Goal: Information Seeking & Learning: Learn about a topic

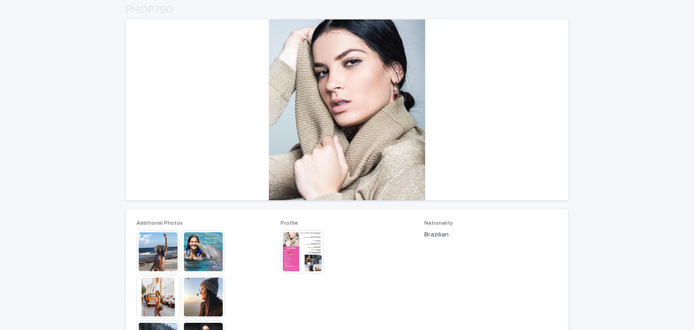
scroll to position [181, 0]
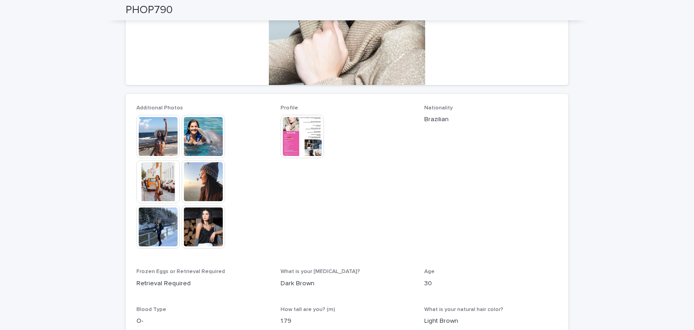
click at [154, 136] on img at bounding box center [157, 136] width 43 height 43
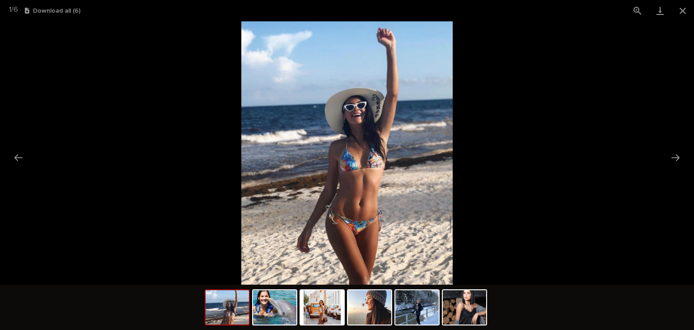
scroll to position [0, 0]
click at [666, 155] on button "Next slide" at bounding box center [675, 158] width 19 height 18
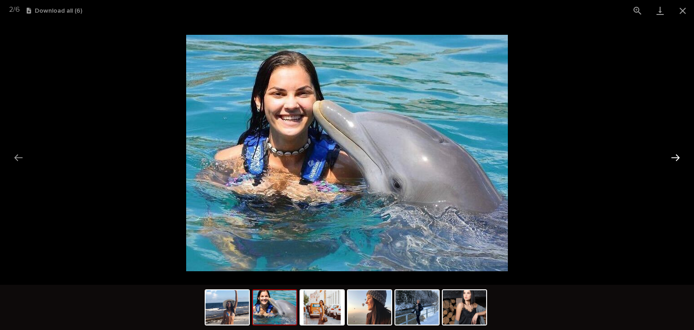
click at [671, 155] on button "Next slide" at bounding box center [675, 158] width 19 height 18
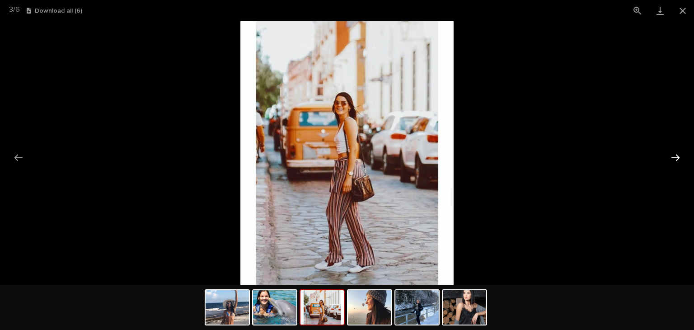
click at [678, 155] on button "Next slide" at bounding box center [675, 158] width 19 height 18
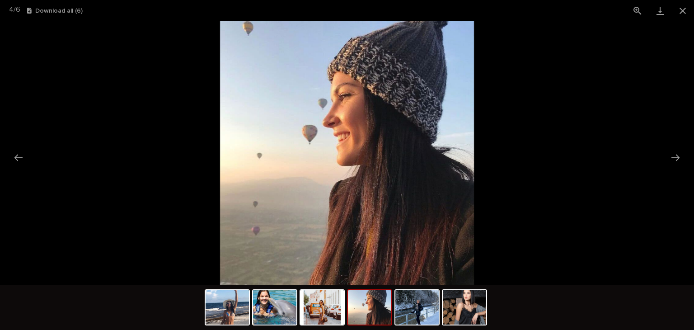
click at [663, 149] on picture at bounding box center [347, 152] width 694 height 263
click at [673, 153] on button "Next slide" at bounding box center [675, 158] width 19 height 18
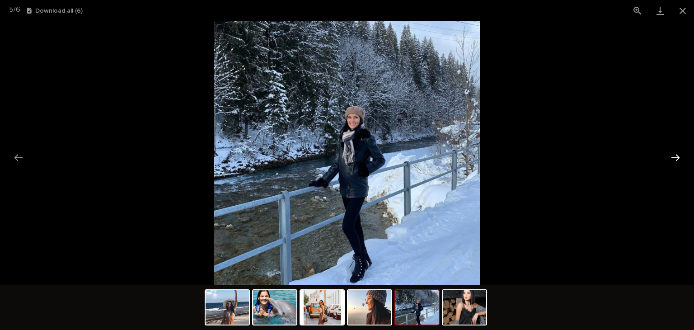
click at [674, 161] on button "Next slide" at bounding box center [675, 158] width 19 height 18
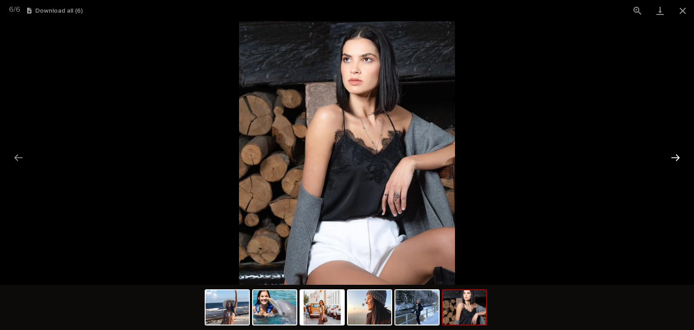
click at [674, 157] on button "Next slide" at bounding box center [675, 158] width 19 height 18
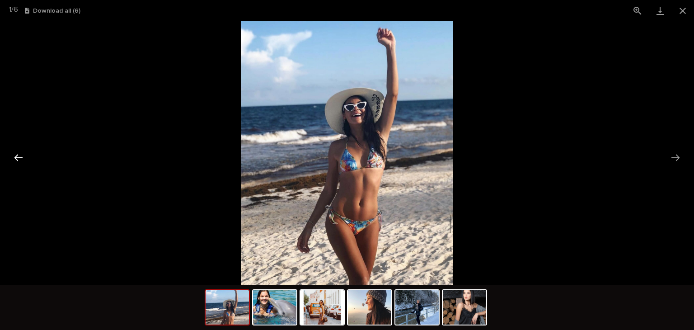
click at [24, 155] on button "Previous slide" at bounding box center [18, 158] width 19 height 18
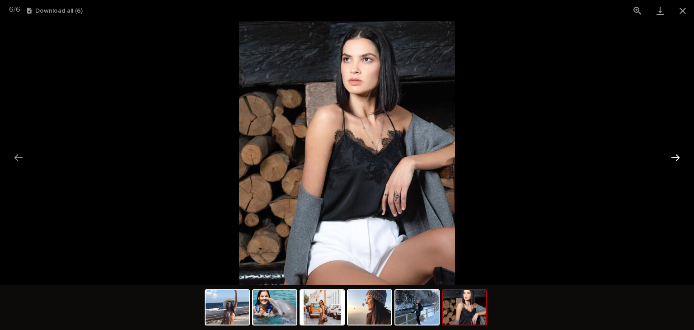
click at [676, 154] on button "Next slide" at bounding box center [675, 158] width 19 height 18
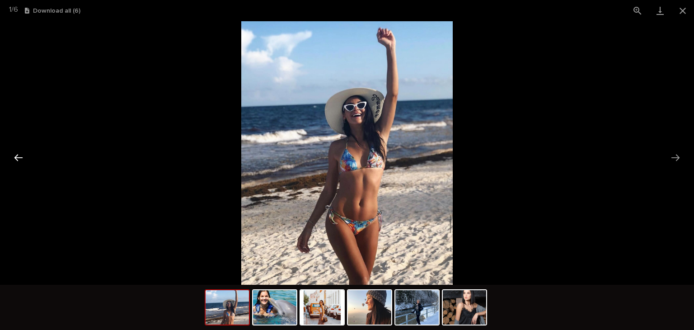
click at [18, 154] on button "Previous slide" at bounding box center [18, 158] width 19 height 18
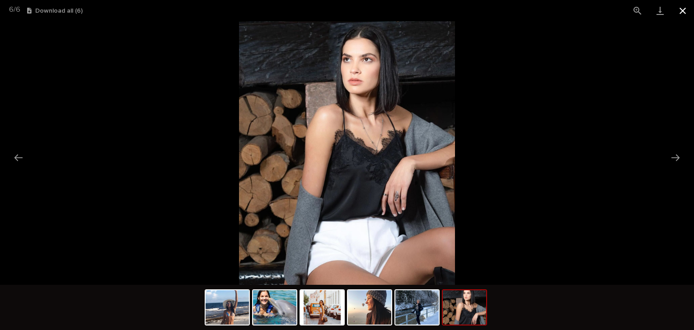
click at [680, 9] on button "Close gallery" at bounding box center [682, 10] width 23 height 21
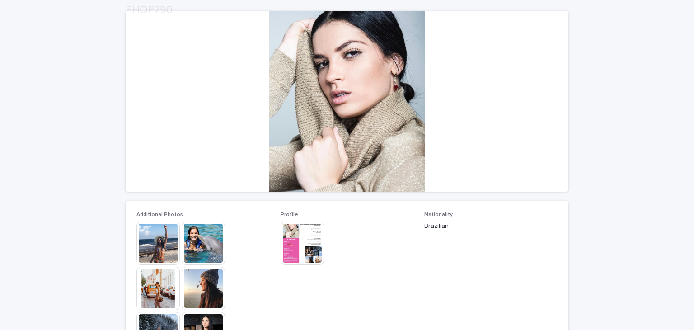
scroll to position [135, 0]
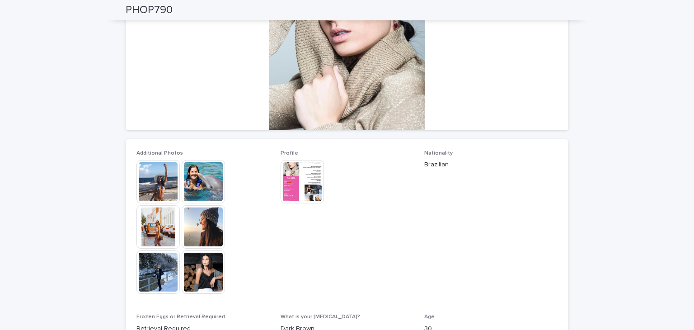
click at [203, 275] on img at bounding box center [203, 271] width 43 height 43
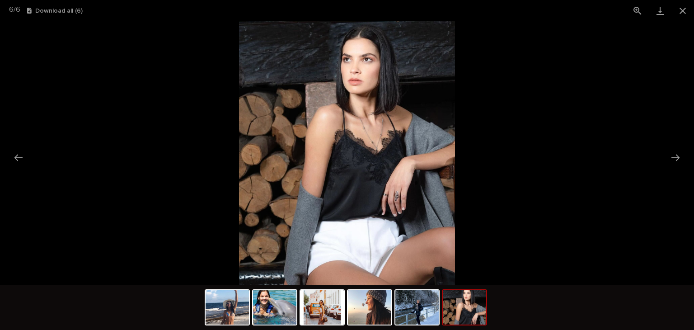
scroll to position [0, 0]
click at [334, 160] on img at bounding box center [347, 152] width 216 height 263
click at [388, 74] on img at bounding box center [347, 152] width 216 height 263
click at [680, 158] on button "Next slide" at bounding box center [675, 158] width 19 height 18
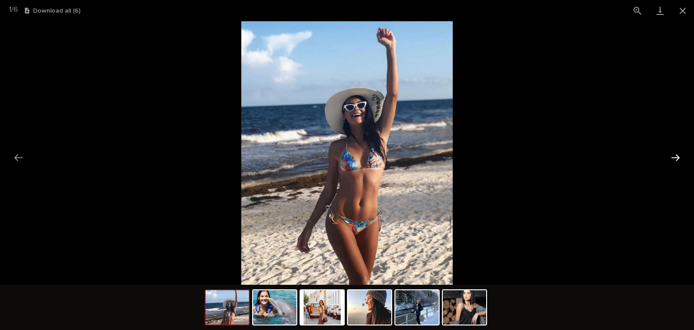
click at [680, 158] on button "Next slide" at bounding box center [675, 158] width 19 height 18
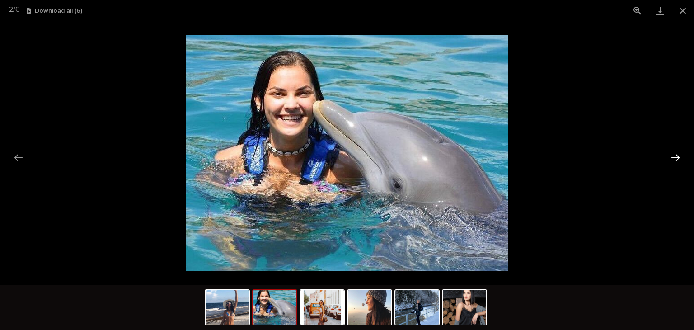
click at [669, 158] on button "Next slide" at bounding box center [675, 158] width 19 height 18
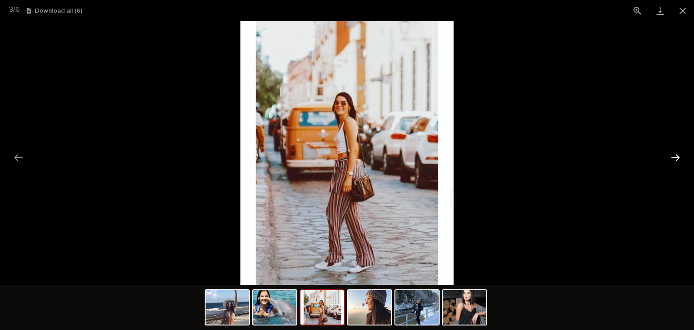
click at [674, 155] on button "Next slide" at bounding box center [675, 158] width 19 height 18
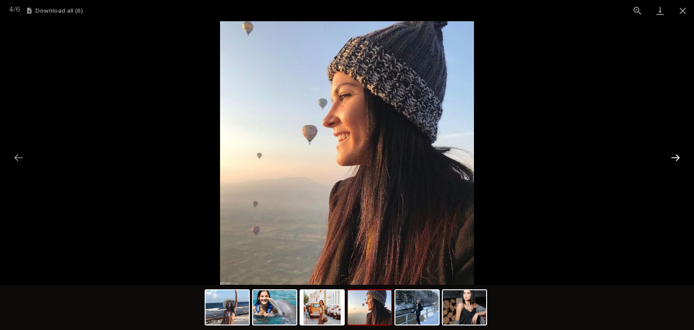
click at [680, 157] on button "Next slide" at bounding box center [675, 158] width 19 height 18
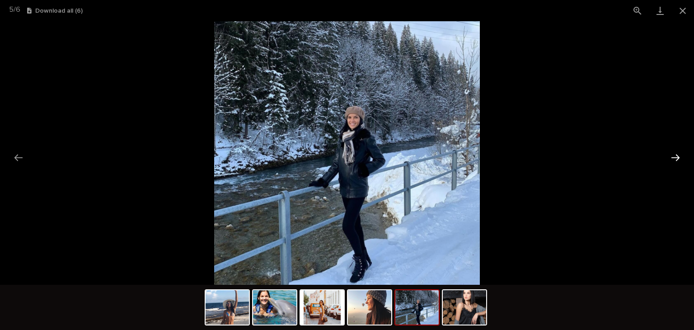
click at [680, 158] on button "Next slide" at bounding box center [675, 158] width 19 height 18
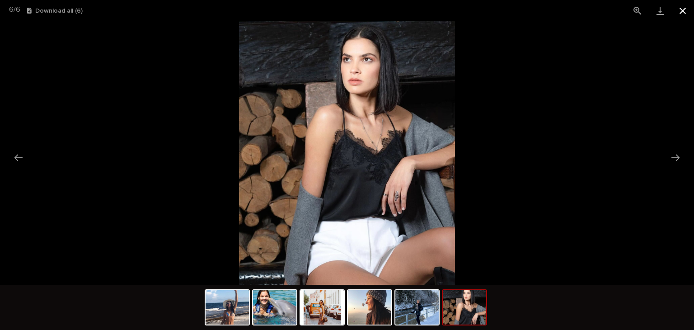
click at [681, 12] on button "Close gallery" at bounding box center [682, 10] width 23 height 21
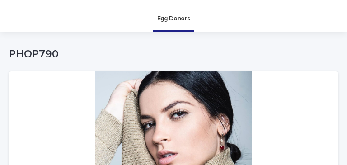
scroll to position [18, 0]
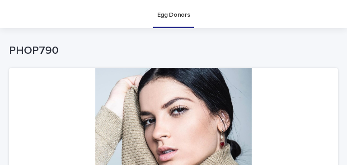
drag, startPoint x: 657, startPoint y: 1, endPoint x: 249, endPoint y: 11, distance: 408.7
click at [249, 10] on div "Egg Donors" at bounding box center [173, 14] width 347 height 28
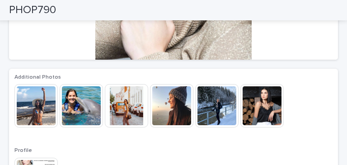
scroll to position [266, 0]
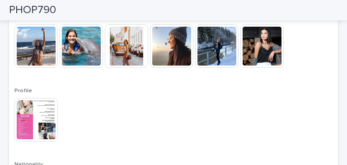
click at [24, 50] on img at bounding box center [35, 45] width 43 height 43
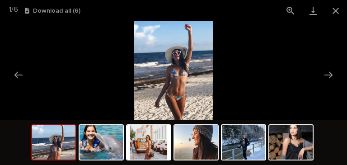
scroll to position [0, 0]
click at [324, 73] on button "Next slide" at bounding box center [328, 75] width 19 height 18
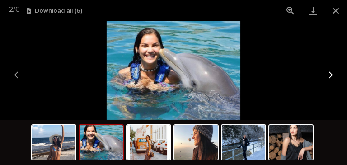
click at [324, 73] on button "Next slide" at bounding box center [328, 75] width 19 height 18
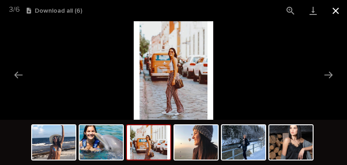
click at [339, 11] on button "Close gallery" at bounding box center [335, 10] width 23 height 21
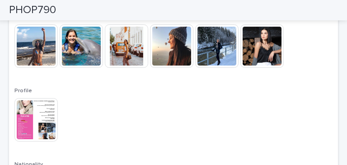
click at [33, 106] on img at bounding box center [35, 119] width 43 height 43
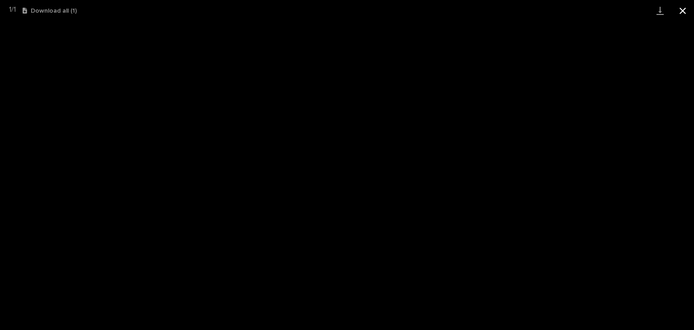
click at [679, 15] on button "Close gallery" at bounding box center [682, 10] width 23 height 21
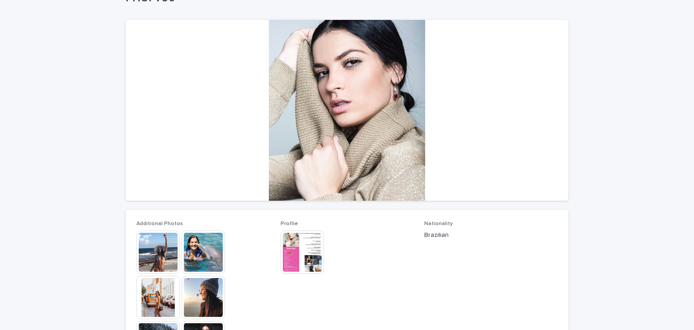
scroll to position [181, 0]
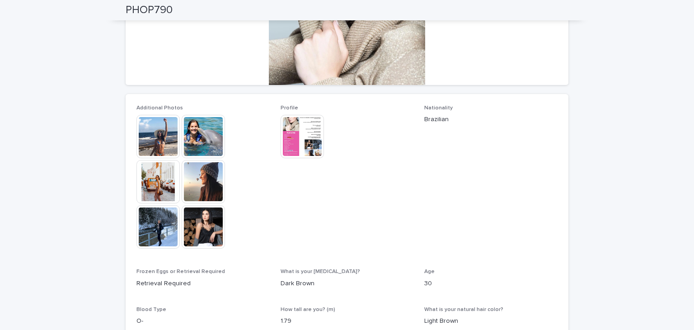
click at [163, 126] on img at bounding box center [157, 136] width 43 height 43
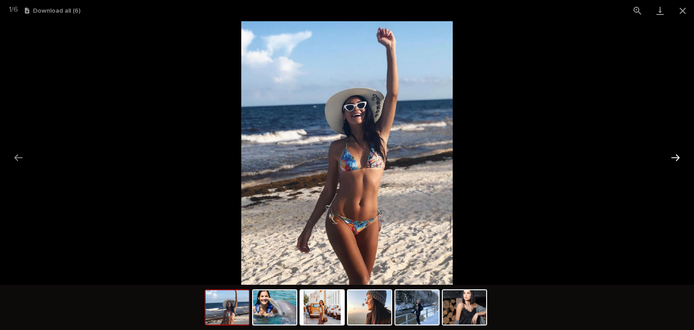
click at [674, 152] on button "Next slide" at bounding box center [675, 158] width 19 height 18
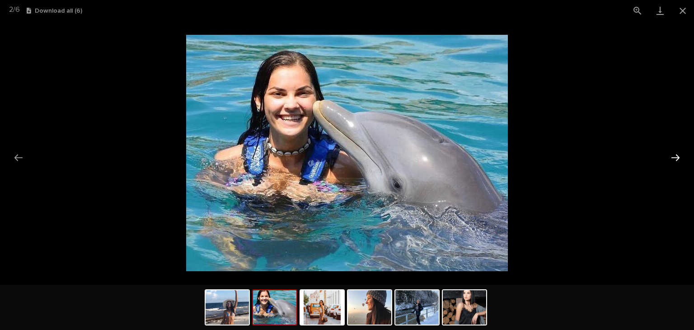
click at [674, 152] on button "Next slide" at bounding box center [675, 158] width 19 height 18
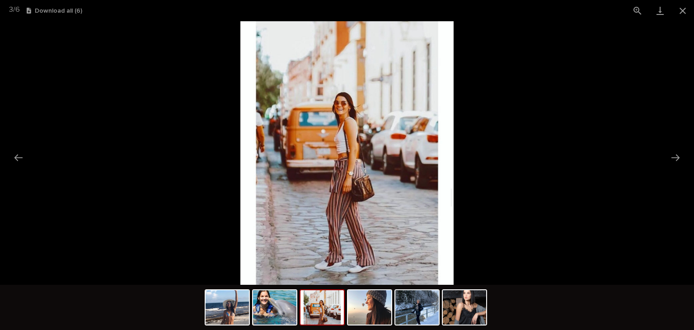
scroll to position [0, 0]
click at [674, 159] on button "Next slide" at bounding box center [675, 158] width 19 height 18
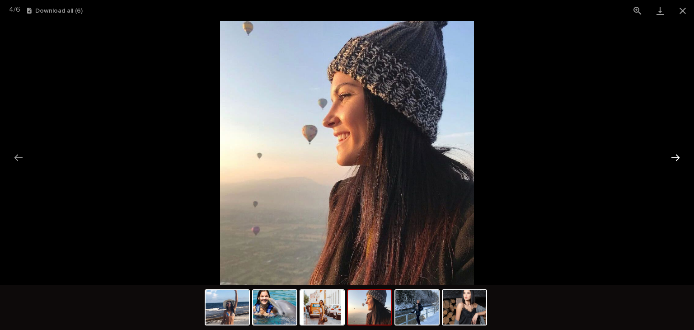
click at [674, 159] on button "Next slide" at bounding box center [675, 158] width 19 height 18
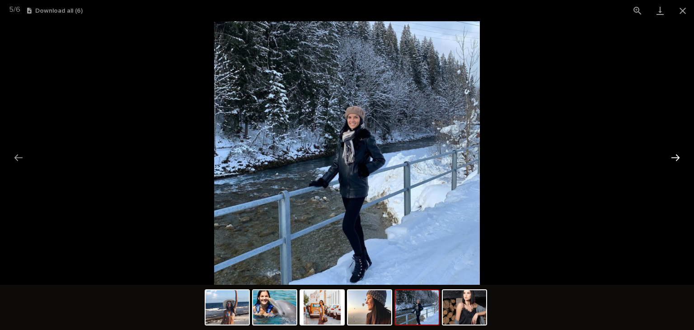
click at [674, 155] on button "Next slide" at bounding box center [675, 158] width 19 height 18
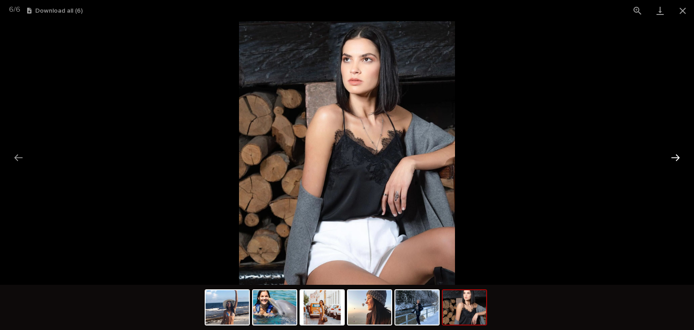
click at [674, 155] on button "Next slide" at bounding box center [675, 158] width 19 height 18
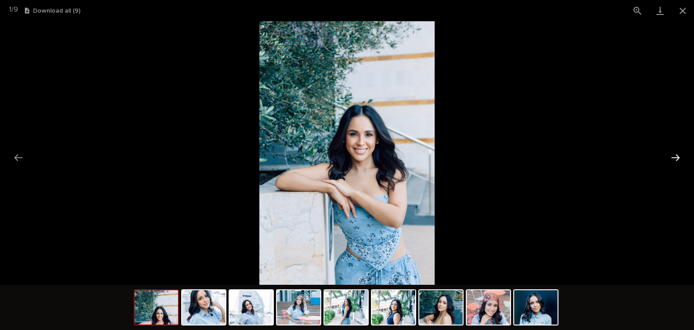
scroll to position [226, 0]
click at [677, 157] on button "Next slide" at bounding box center [675, 158] width 19 height 18
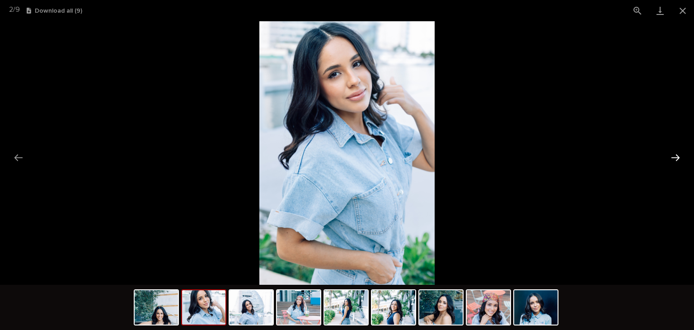
click at [677, 157] on button "Next slide" at bounding box center [675, 158] width 19 height 18
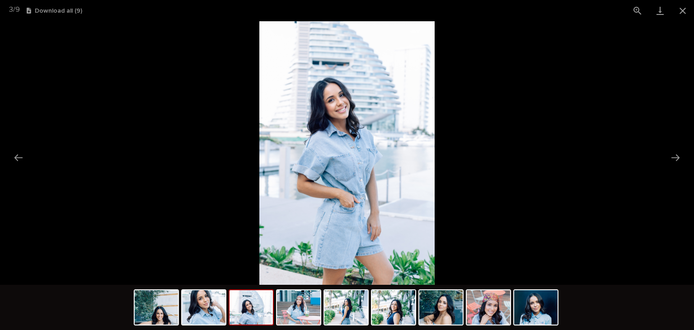
scroll to position [0, 0]
click at [683, 9] on button "Close gallery" at bounding box center [682, 10] width 23 height 21
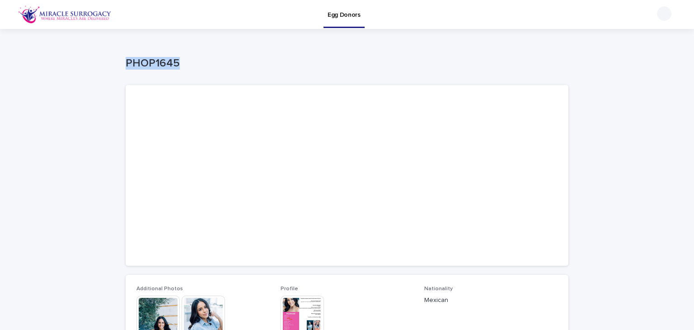
drag, startPoint x: 164, startPoint y: 65, endPoint x: 122, endPoint y: 63, distance: 42.0
click at [126, 63] on p "PHOP1645" at bounding box center [345, 63] width 439 height 13
copy p "PHOP1645"
click at [353, 16] on p "Egg Donors" at bounding box center [343, 9] width 33 height 19
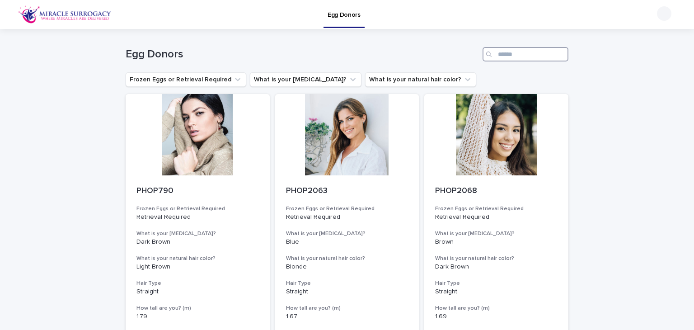
click at [523, 56] on input "Search" at bounding box center [525, 54] width 86 height 14
paste input "********"
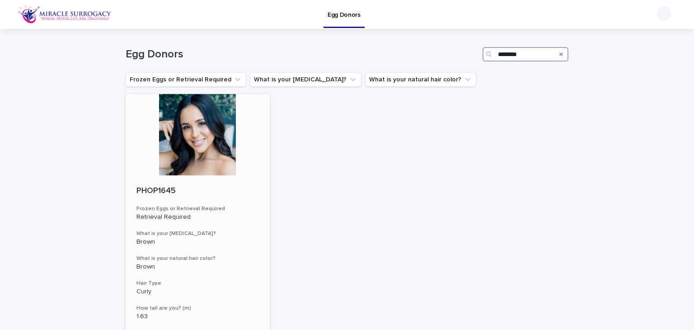
type input "********"
click at [138, 189] on p "PHOP1645" at bounding box center [197, 191] width 122 height 10
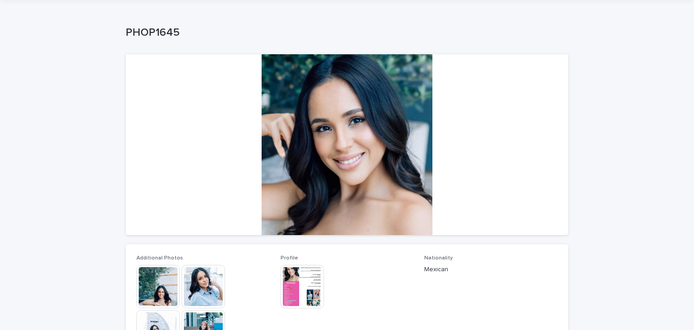
scroll to position [90, 0]
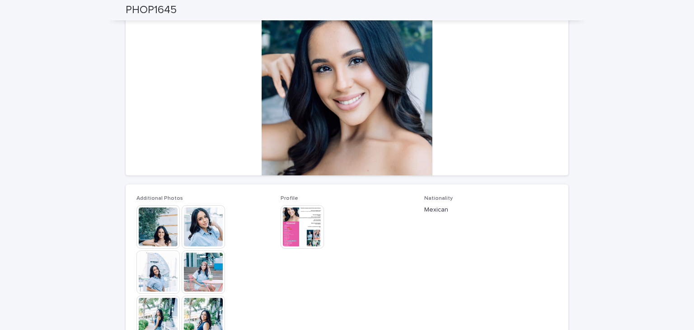
drag, startPoint x: 338, startPoint y: 91, endPoint x: 158, endPoint y: 223, distance: 223.2
click at [158, 223] on img at bounding box center [157, 226] width 43 height 43
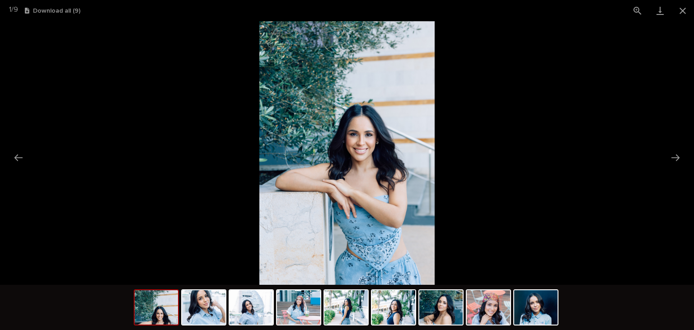
scroll to position [0, 0]
click at [672, 156] on button "Next slide" at bounding box center [675, 158] width 19 height 18
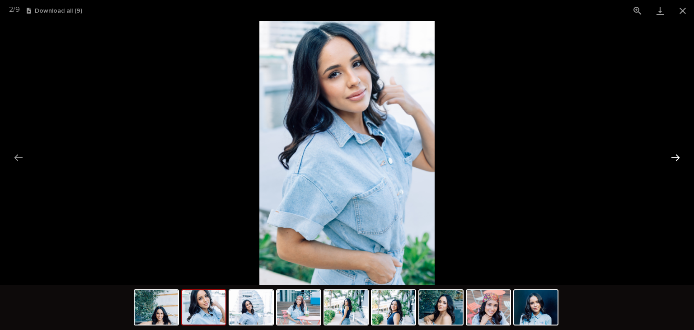
click at [675, 155] on button "Next slide" at bounding box center [675, 158] width 19 height 18
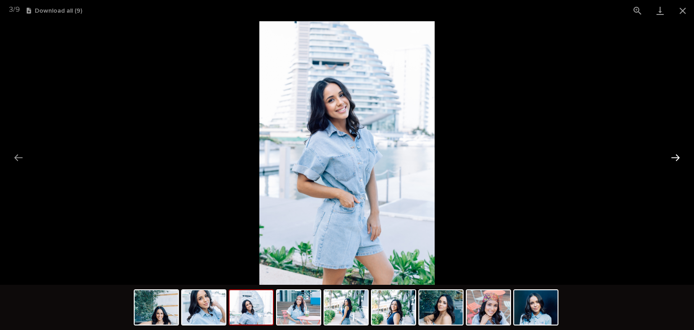
click at [674, 154] on button "Next slide" at bounding box center [675, 158] width 19 height 18
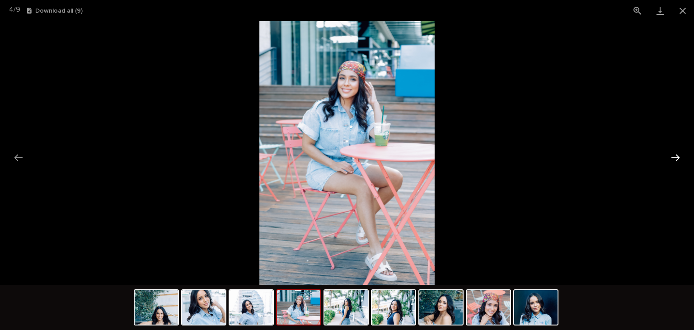
click at [675, 154] on button "Next slide" at bounding box center [675, 158] width 19 height 18
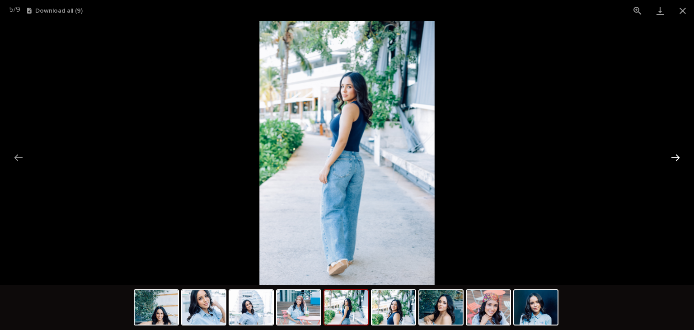
click at [675, 160] on button "Next slide" at bounding box center [675, 158] width 19 height 18
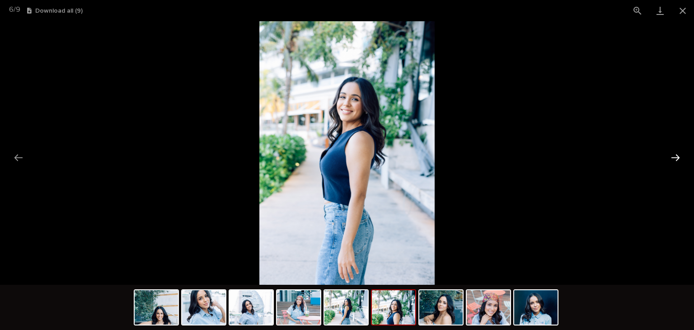
click at [672, 156] on button "Next slide" at bounding box center [675, 158] width 19 height 18
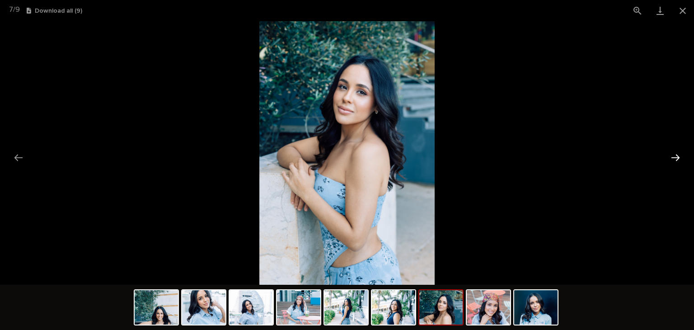
click at [670, 151] on button "Next slide" at bounding box center [675, 158] width 19 height 18
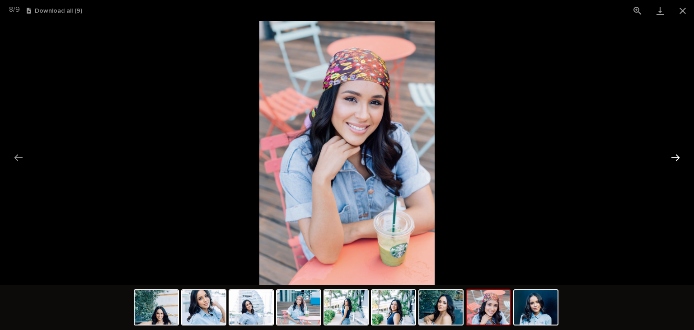
click at [670, 151] on button "Next slide" at bounding box center [675, 158] width 19 height 18
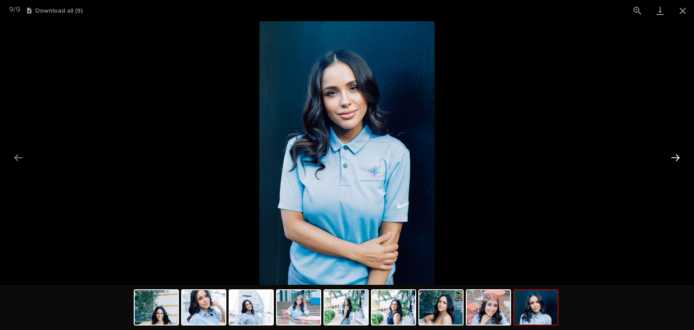
click at [679, 157] on button "Next slide" at bounding box center [675, 158] width 19 height 18
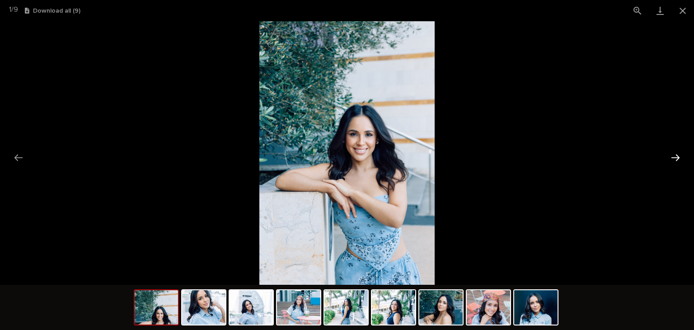
click at [679, 157] on button "Next slide" at bounding box center [675, 158] width 19 height 18
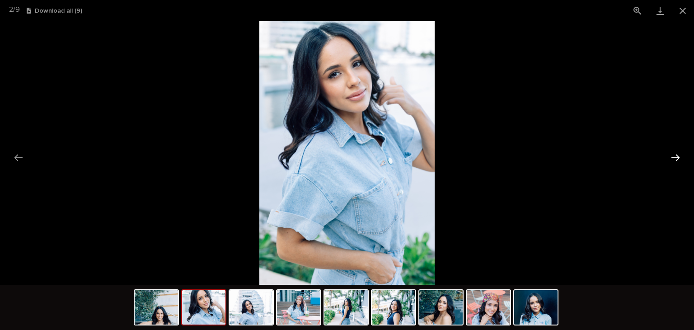
click at [679, 157] on button "Next slide" at bounding box center [675, 158] width 19 height 18
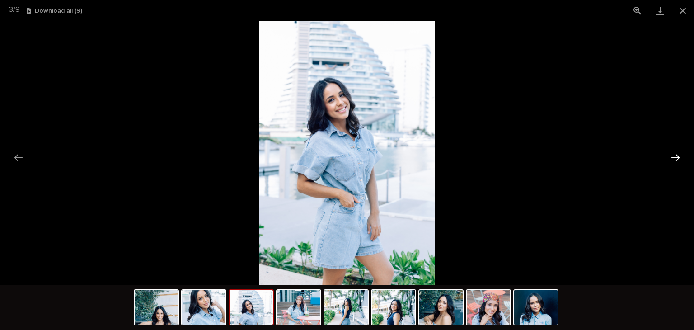
click at [679, 157] on button "Next slide" at bounding box center [675, 158] width 19 height 18
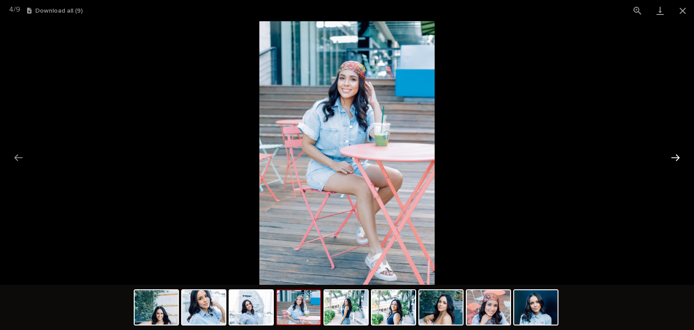
click at [679, 157] on button "Next slide" at bounding box center [675, 158] width 19 height 18
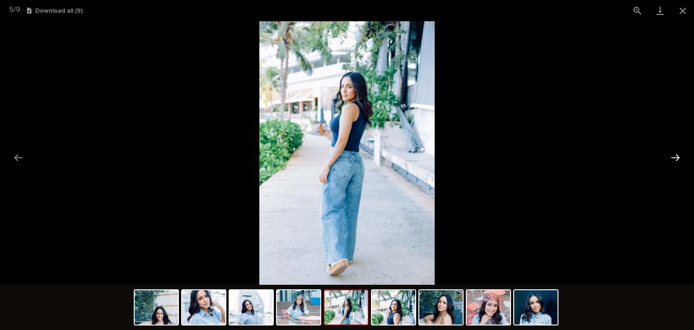
click at [679, 157] on button "Next slide" at bounding box center [675, 158] width 19 height 18
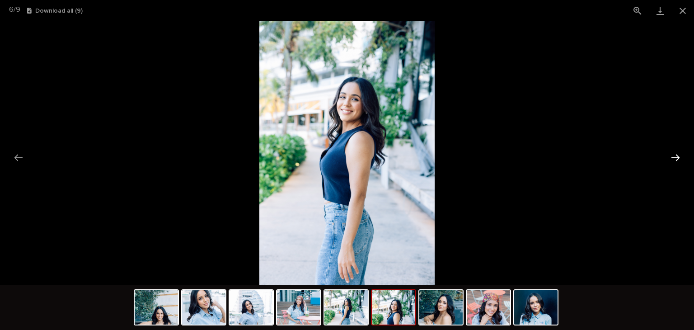
click at [679, 157] on button "Next slide" at bounding box center [675, 158] width 19 height 18
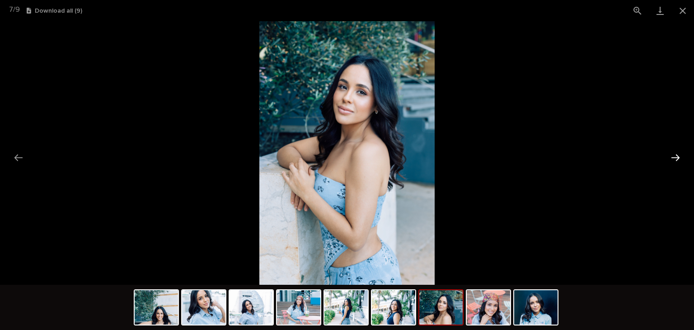
click at [679, 157] on button "Next slide" at bounding box center [675, 158] width 19 height 18
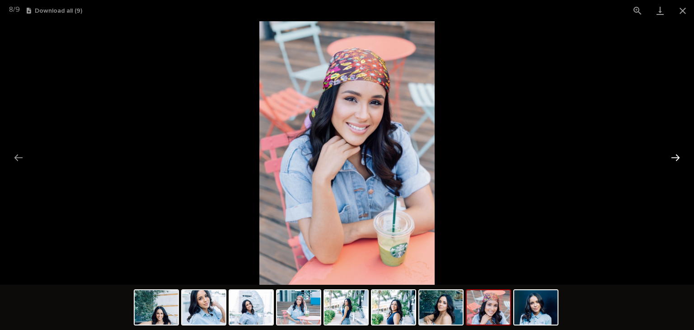
click at [669, 154] on button "Next slide" at bounding box center [675, 158] width 19 height 18
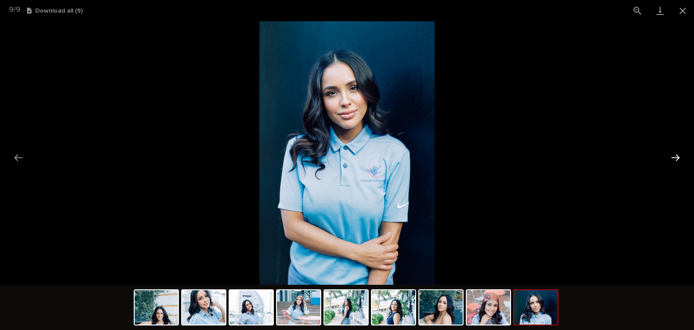
click at [677, 158] on button "Next slide" at bounding box center [675, 158] width 19 height 18
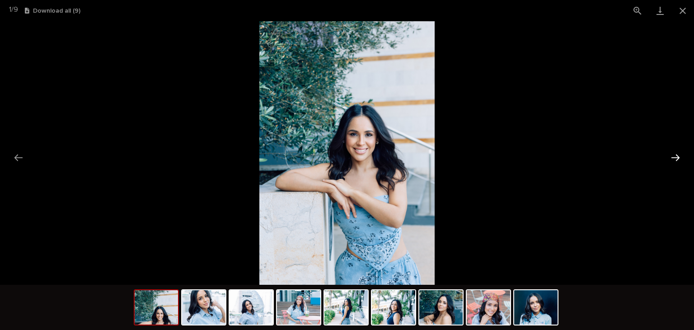
click at [671, 153] on button "Next slide" at bounding box center [675, 158] width 19 height 18
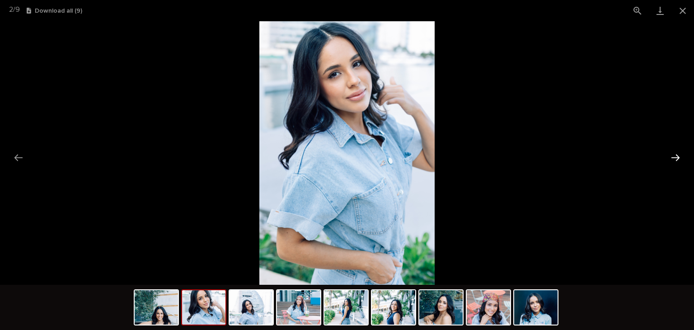
click at [671, 153] on button "Next slide" at bounding box center [675, 158] width 19 height 18
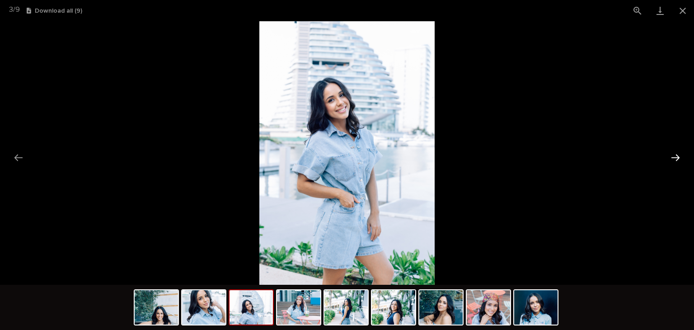
click at [676, 158] on button "Next slide" at bounding box center [675, 158] width 19 height 18
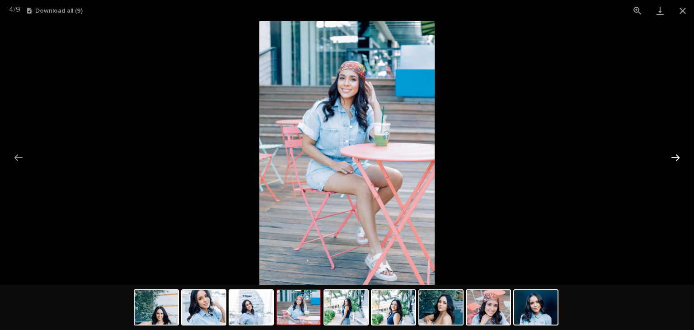
click at [676, 158] on button "Next slide" at bounding box center [675, 158] width 19 height 18
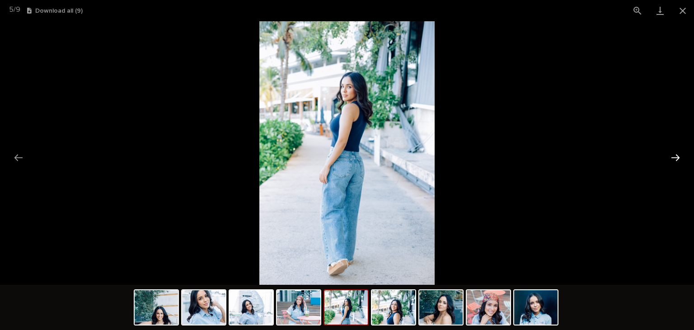
click at [676, 158] on button "Next slide" at bounding box center [675, 158] width 19 height 18
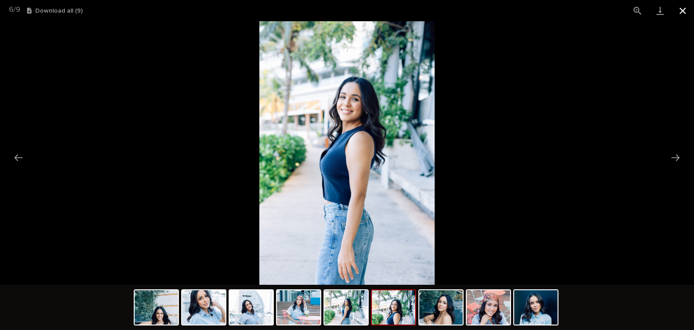
click at [681, 13] on button "Close gallery" at bounding box center [682, 10] width 23 height 21
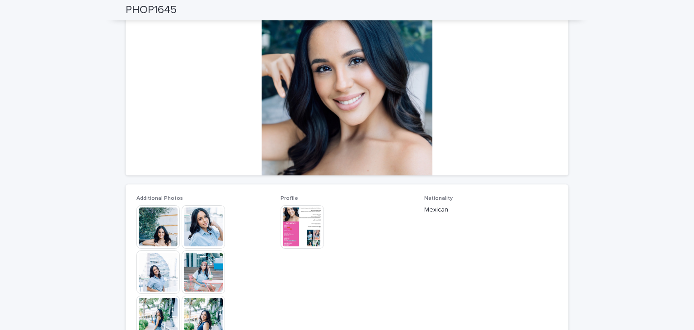
click at [294, 221] on img at bounding box center [301, 226] width 43 height 43
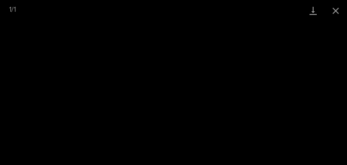
scroll to position [18, 0]
click at [331, 9] on button "Close gallery" at bounding box center [335, 10] width 23 height 21
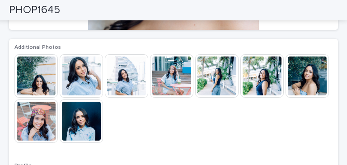
scroll to position [327, 0]
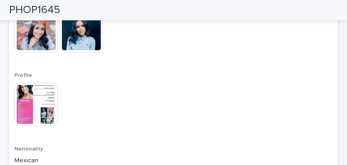
click at [33, 100] on img at bounding box center [35, 104] width 43 height 43
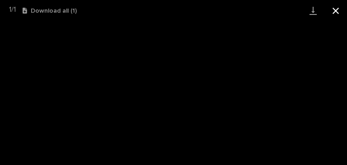
click at [334, 10] on button "Close gallery" at bounding box center [335, 10] width 23 height 21
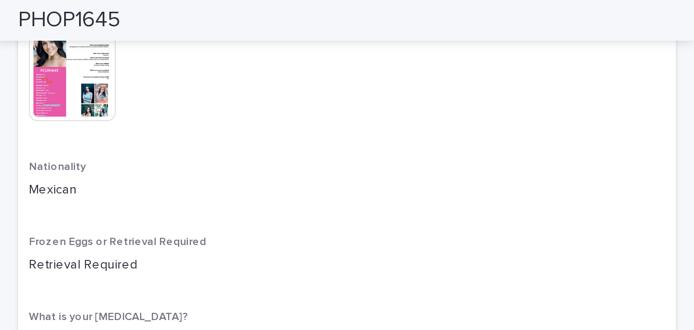
scroll to position [361, 0]
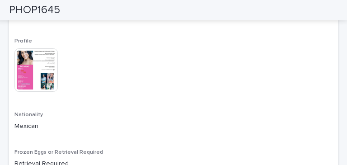
click at [43, 66] on img at bounding box center [35, 69] width 43 height 43
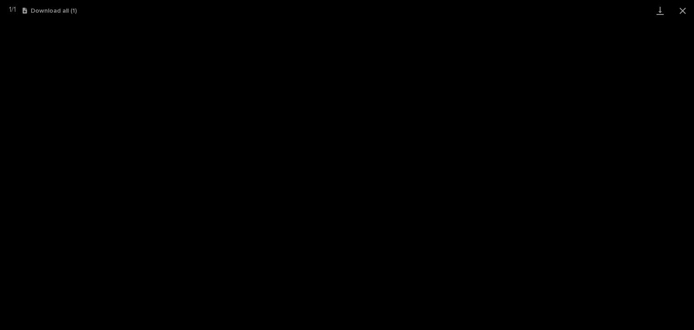
scroll to position [0, 0]
click at [683, 6] on button "Close gallery" at bounding box center [682, 10] width 23 height 21
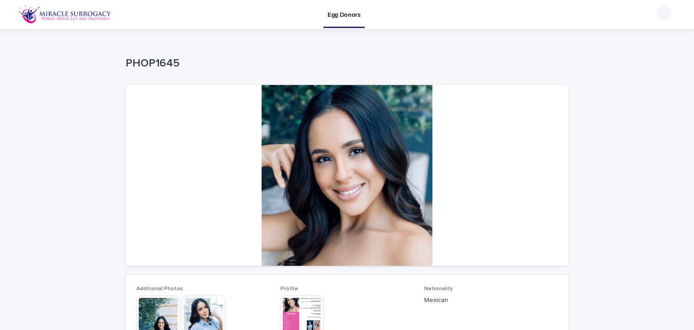
scroll to position [135, 0]
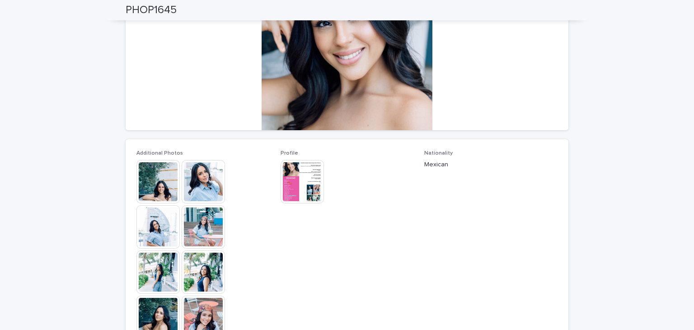
click at [159, 182] on img at bounding box center [157, 181] width 43 height 43
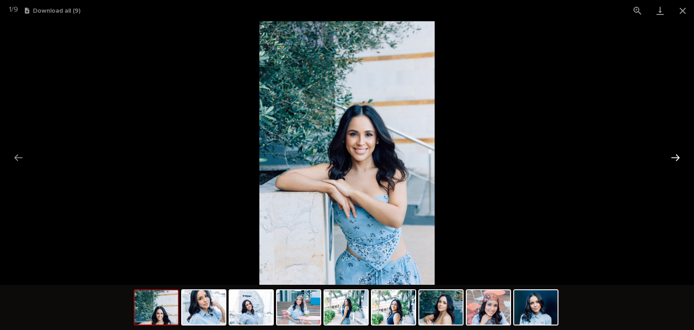
click at [671, 154] on button "Next slide" at bounding box center [675, 158] width 19 height 18
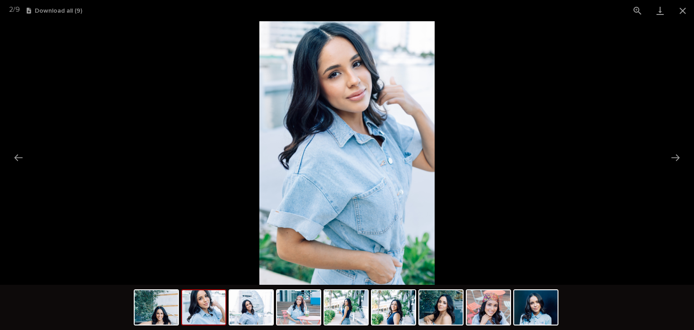
scroll to position [0, 0]
click at [679, 153] on button "Next slide" at bounding box center [675, 158] width 19 height 18
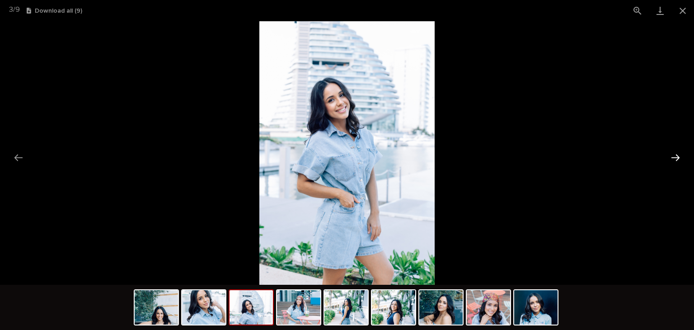
click at [674, 153] on button "Next slide" at bounding box center [675, 158] width 19 height 18
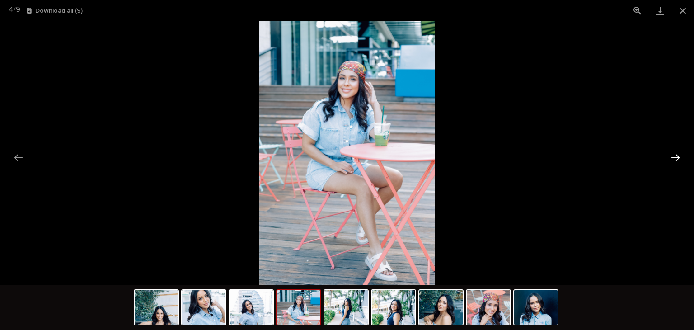
click at [671, 153] on button "Next slide" at bounding box center [675, 158] width 19 height 18
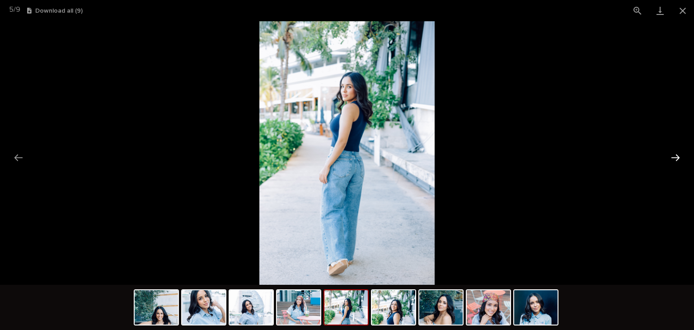
click at [671, 153] on button "Next slide" at bounding box center [675, 158] width 19 height 18
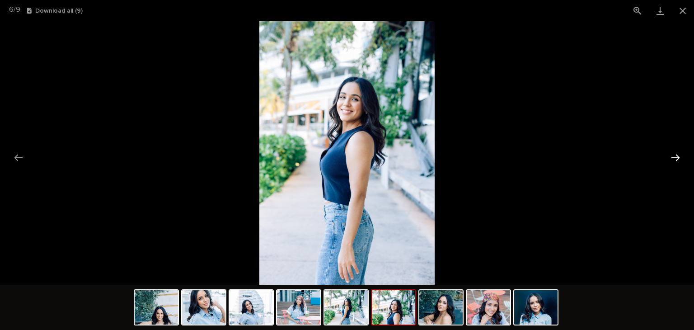
click at [671, 153] on button "Next slide" at bounding box center [675, 158] width 19 height 18
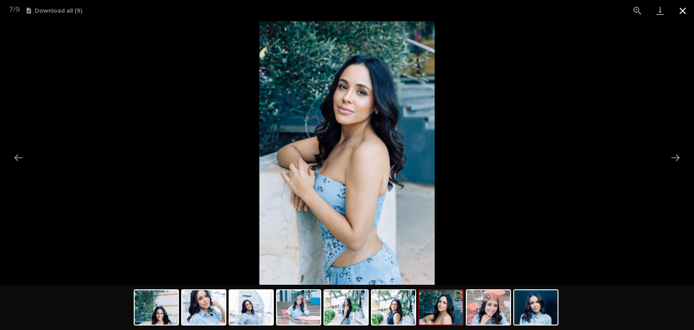
click at [684, 10] on button "Close gallery" at bounding box center [682, 10] width 23 height 21
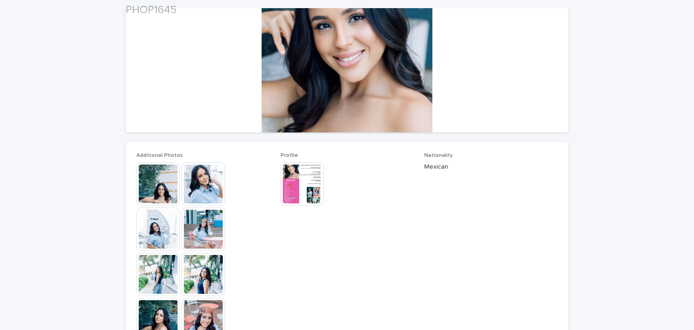
scroll to position [135, 0]
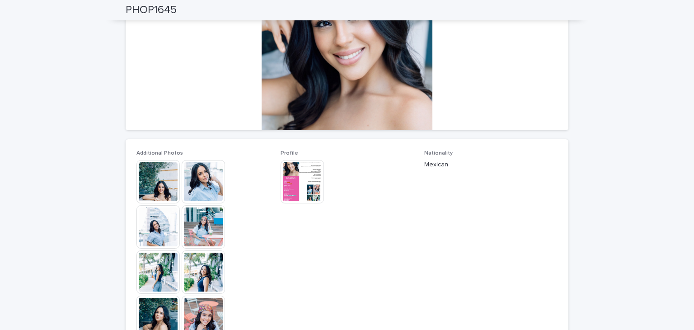
click at [205, 215] on img at bounding box center [203, 226] width 43 height 43
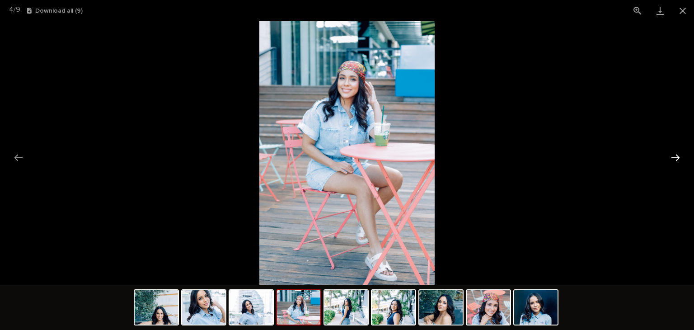
click at [679, 159] on button "Next slide" at bounding box center [675, 158] width 19 height 18
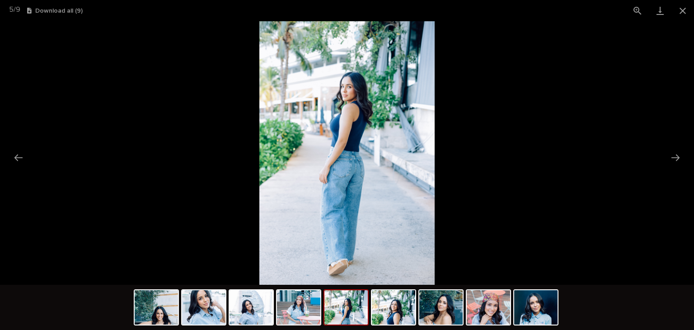
scroll to position [0, 0]
click at [678, 152] on button "Next slide" at bounding box center [675, 158] width 19 height 18
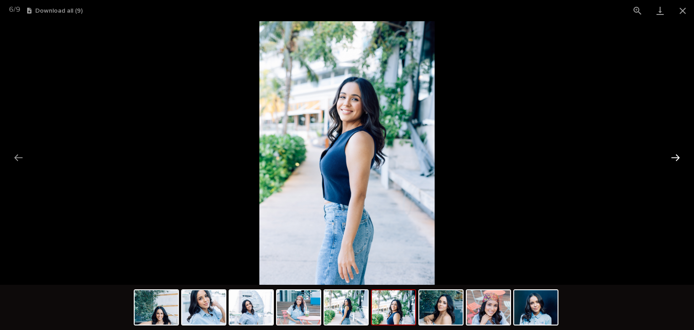
click at [679, 157] on button "Next slide" at bounding box center [675, 158] width 19 height 18
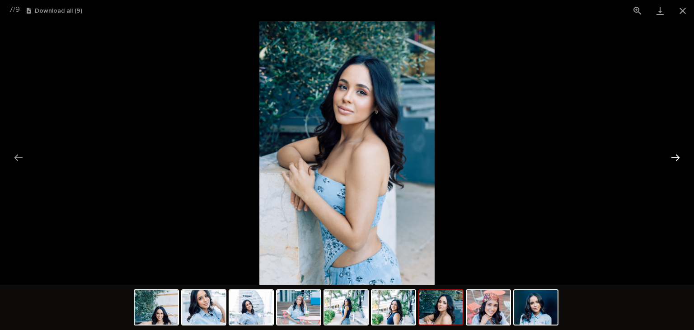
click at [666, 158] on button "Next slide" at bounding box center [675, 158] width 19 height 18
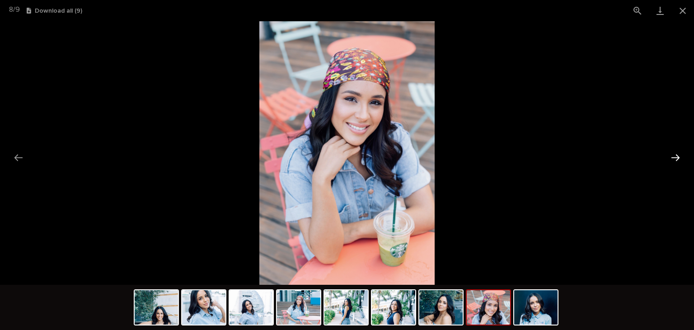
click at [666, 158] on button "Next slide" at bounding box center [675, 158] width 19 height 18
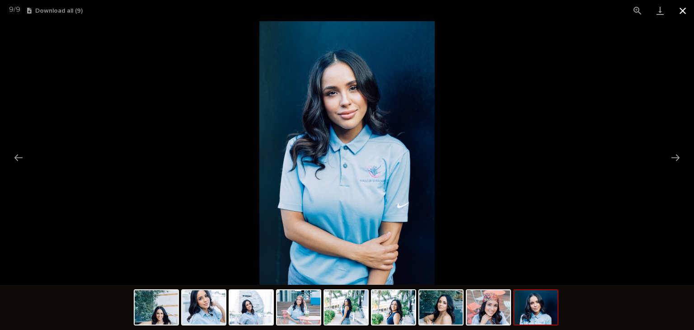
click at [684, 12] on button "Close gallery" at bounding box center [682, 10] width 23 height 21
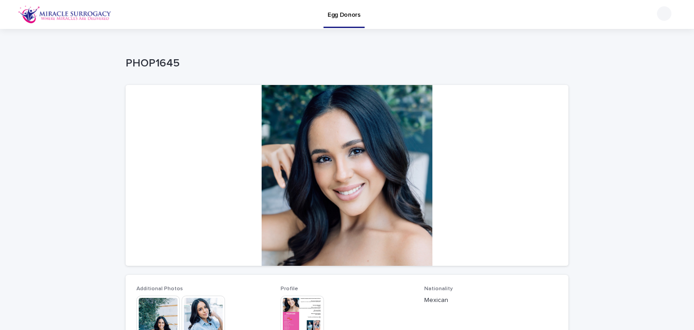
click at [348, 17] on p "Egg Donors" at bounding box center [343, 9] width 33 height 19
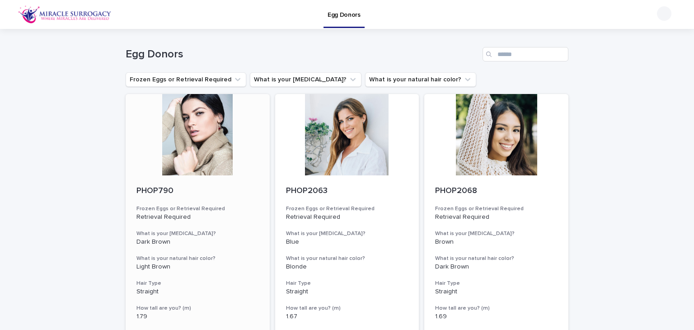
click at [149, 186] on p "PHOP790" at bounding box center [197, 191] width 122 height 10
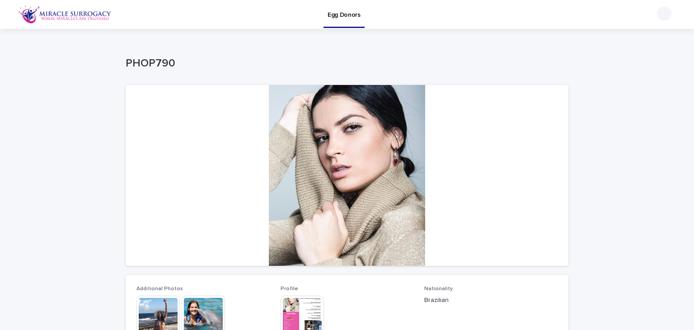
scroll to position [271, 0]
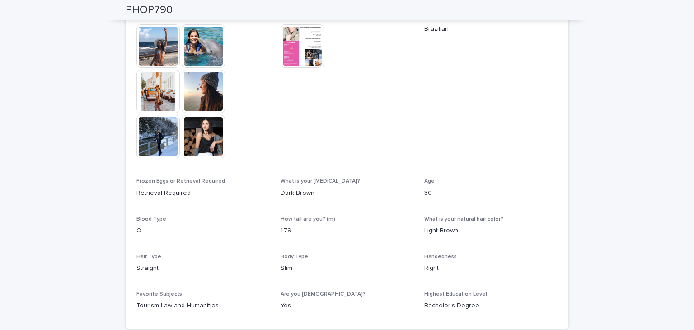
click at [299, 49] on img at bounding box center [301, 45] width 43 height 43
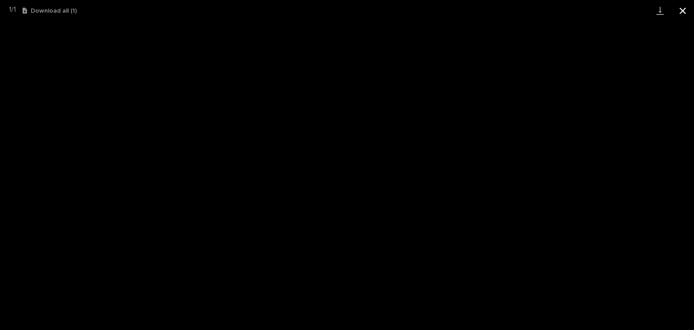
click at [684, 7] on button "Close gallery" at bounding box center [682, 10] width 23 height 21
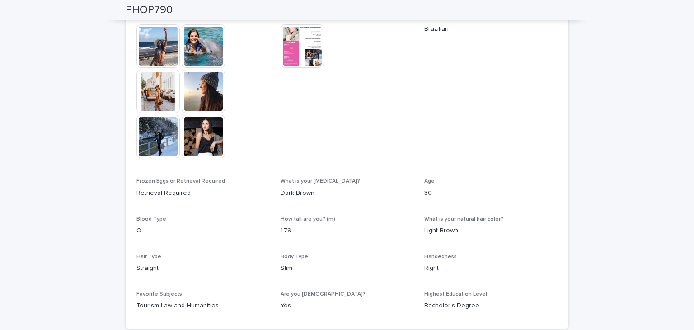
click at [155, 92] on img at bounding box center [157, 91] width 43 height 43
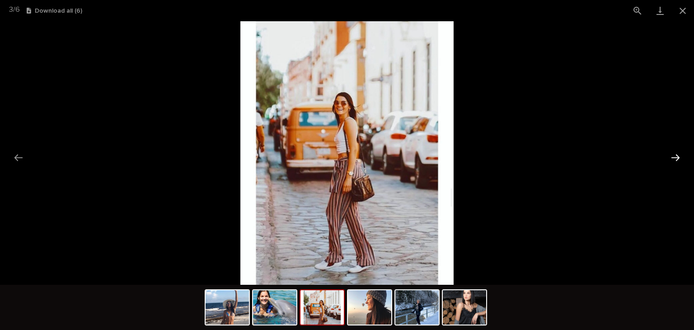
click at [680, 155] on button "Next slide" at bounding box center [675, 158] width 19 height 18
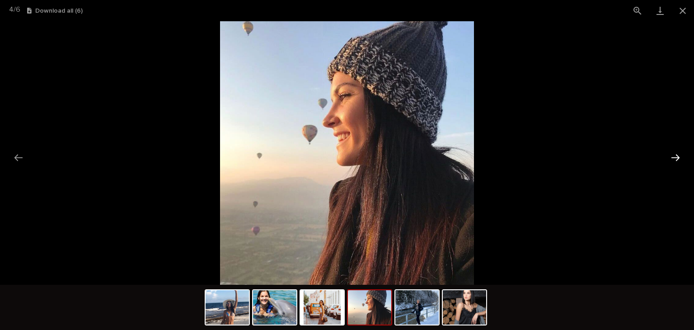
click at [680, 155] on button "Next slide" at bounding box center [675, 158] width 19 height 18
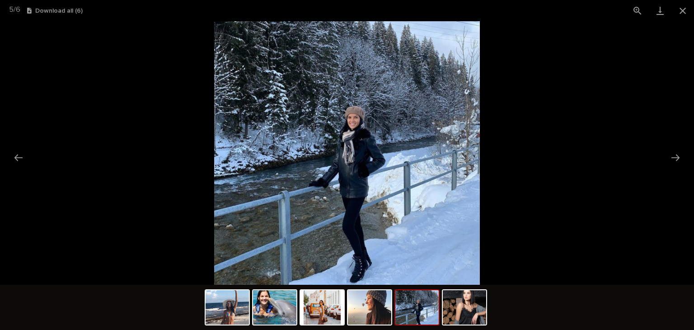
scroll to position [0, 0]
click at [682, 9] on button "Close gallery" at bounding box center [682, 10] width 23 height 21
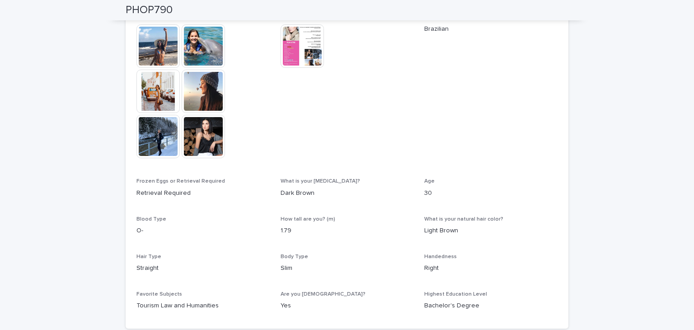
click at [308, 53] on img at bounding box center [301, 45] width 43 height 43
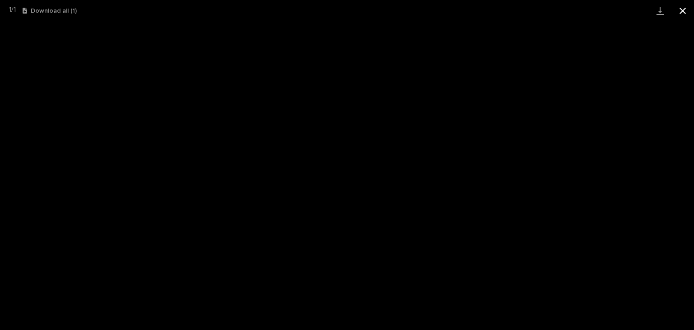
click at [681, 14] on button "Close gallery" at bounding box center [682, 10] width 23 height 21
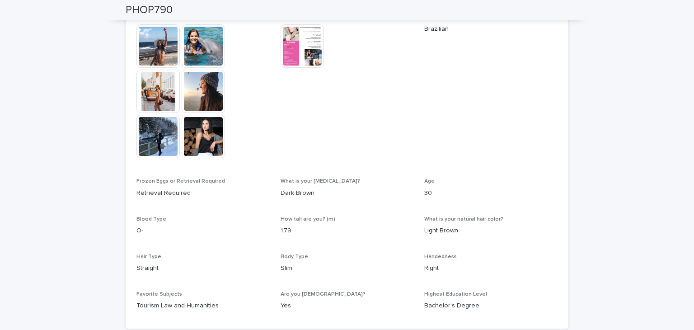
click at [160, 89] on img at bounding box center [157, 91] width 43 height 43
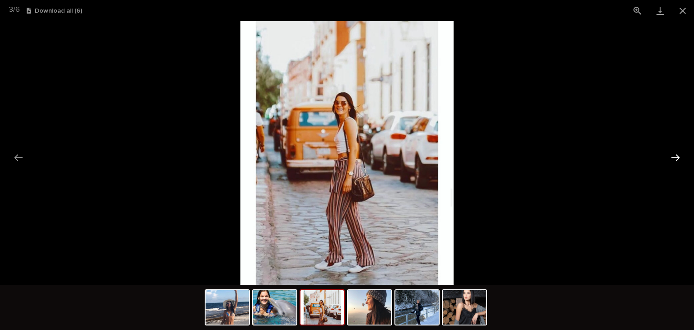
click at [681, 158] on button "Next slide" at bounding box center [675, 158] width 19 height 18
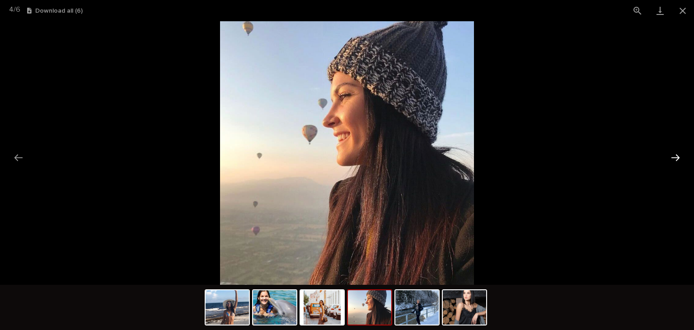
click at [681, 158] on button "Next slide" at bounding box center [675, 158] width 19 height 18
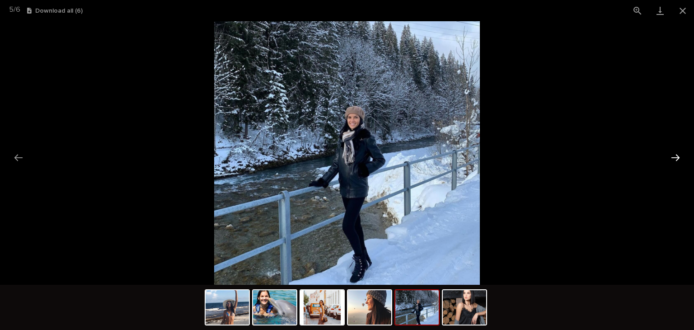
click at [681, 158] on button "Next slide" at bounding box center [675, 158] width 19 height 18
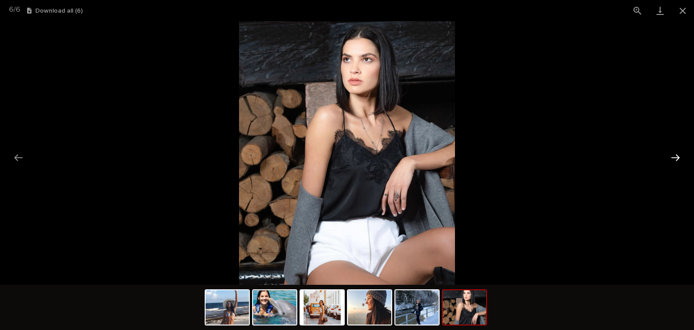
click at [676, 159] on button "Next slide" at bounding box center [675, 158] width 19 height 18
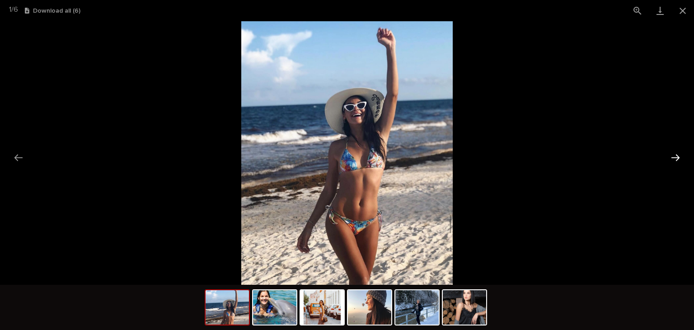
click at [676, 158] on button "Next slide" at bounding box center [675, 158] width 19 height 18
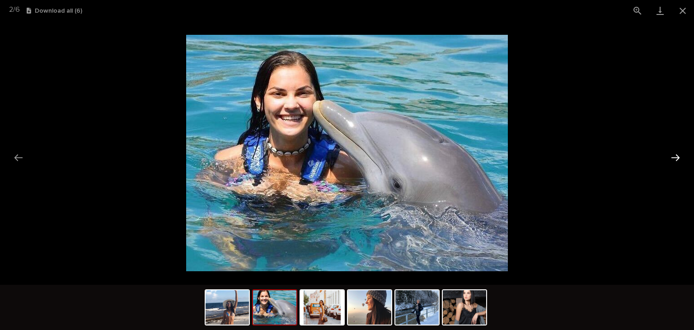
click at [675, 158] on button "Next slide" at bounding box center [675, 158] width 19 height 18
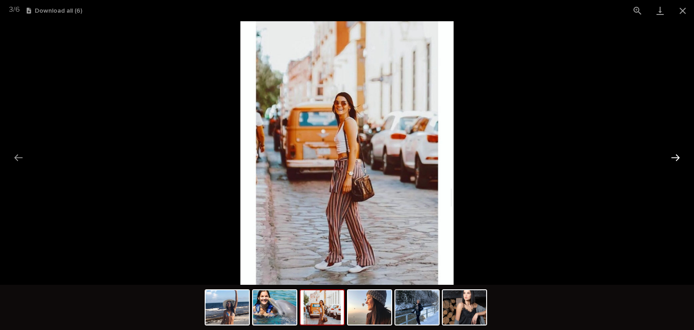
click at [677, 160] on button "Next slide" at bounding box center [675, 158] width 19 height 18
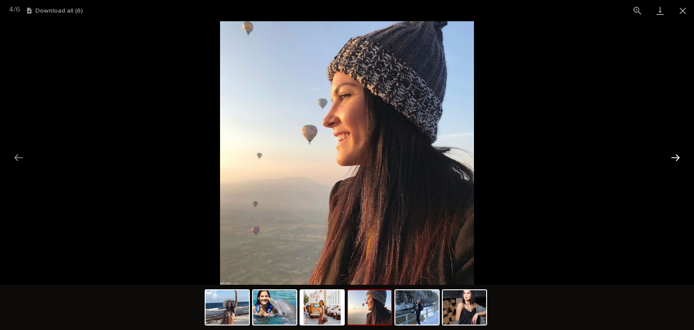
click at [677, 160] on button "Next slide" at bounding box center [675, 158] width 19 height 18
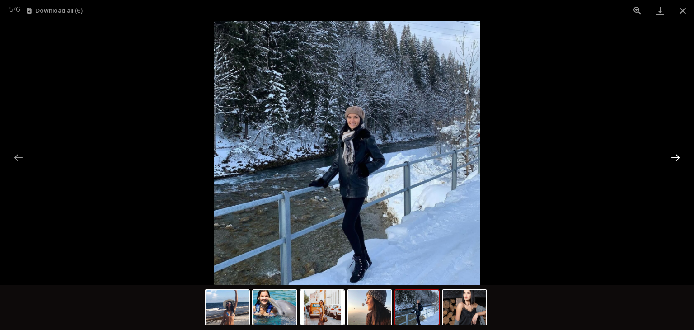
click at [677, 160] on button "Next slide" at bounding box center [675, 158] width 19 height 18
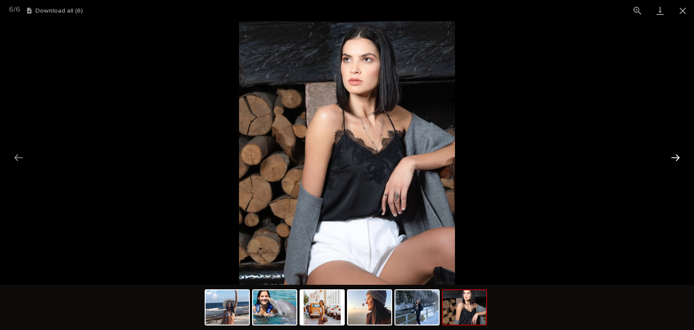
click at [668, 154] on button "Next slide" at bounding box center [675, 158] width 19 height 18
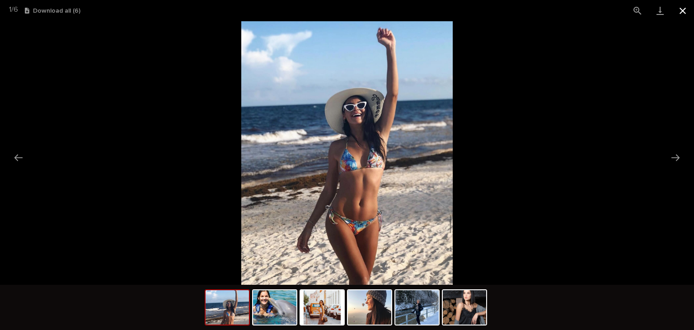
click at [682, 11] on button "Close gallery" at bounding box center [682, 10] width 23 height 21
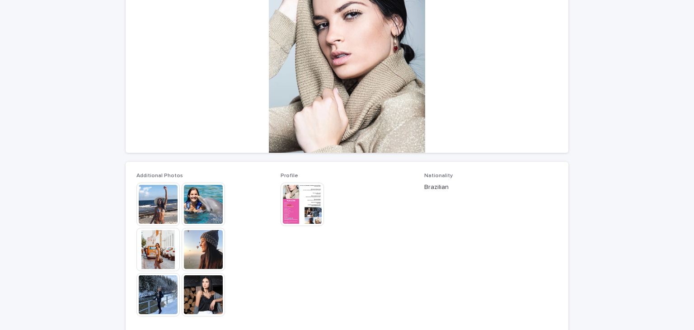
scroll to position [181, 0]
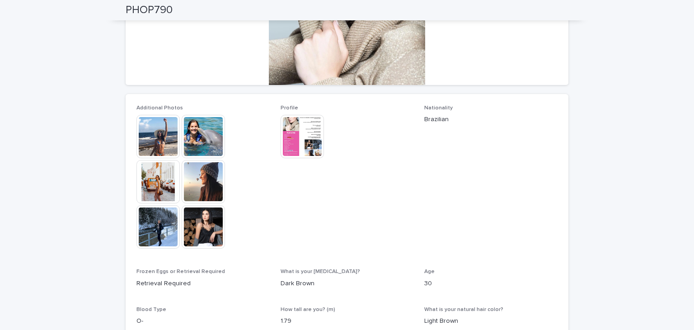
click at [152, 147] on img at bounding box center [157, 136] width 43 height 43
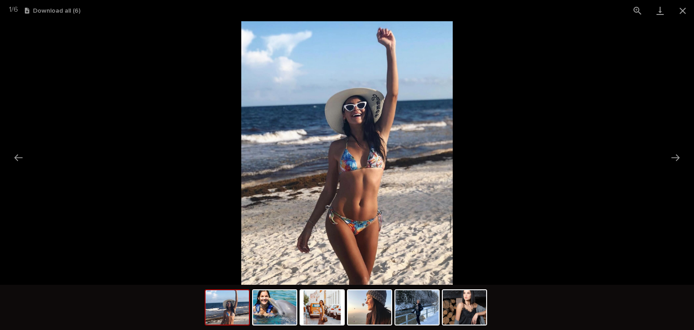
scroll to position [0, 0]
click at [673, 153] on button "Next slide" at bounding box center [675, 158] width 19 height 18
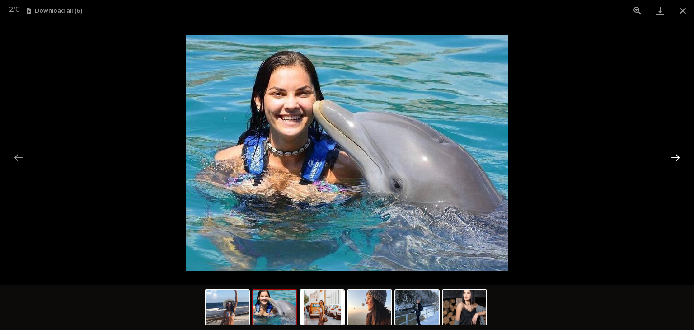
click at [673, 153] on button "Next slide" at bounding box center [675, 158] width 19 height 18
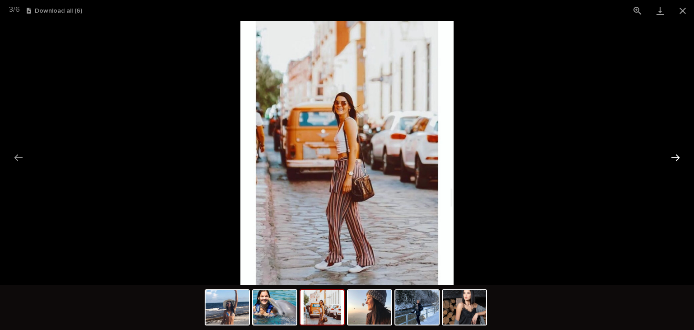
click at [673, 153] on button "Next slide" at bounding box center [675, 158] width 19 height 18
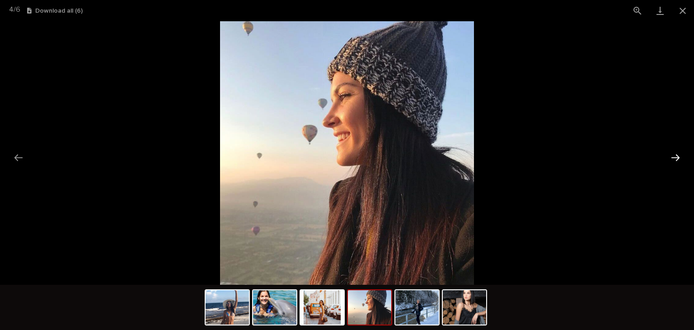
click at [673, 153] on button "Next slide" at bounding box center [675, 158] width 19 height 18
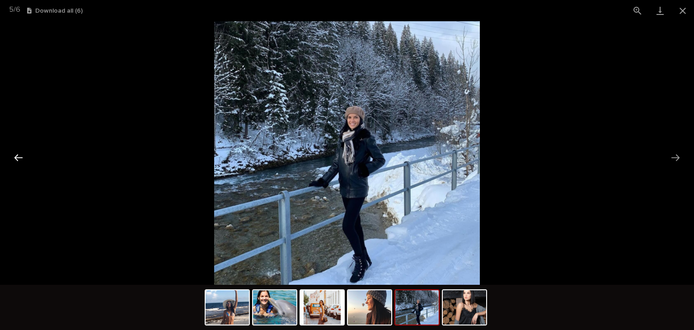
click at [25, 155] on button "Previous slide" at bounding box center [18, 158] width 19 height 18
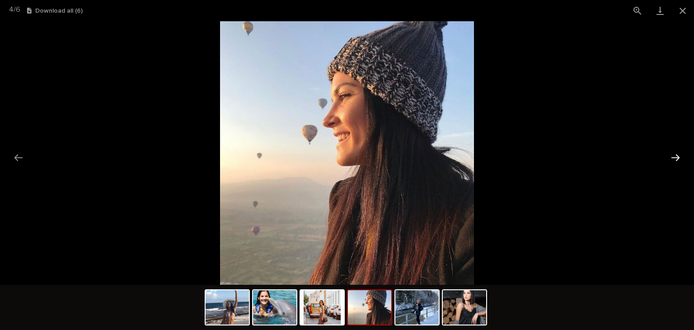
click at [673, 156] on button "Next slide" at bounding box center [675, 158] width 19 height 18
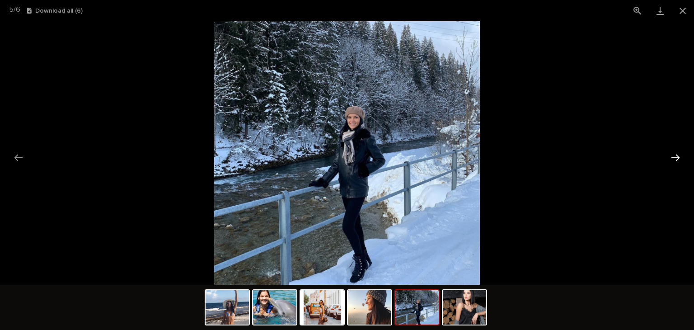
click at [673, 156] on button "Next slide" at bounding box center [675, 158] width 19 height 18
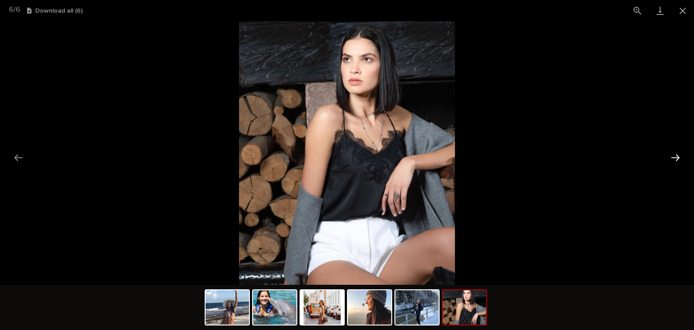
click at [676, 154] on button "Next slide" at bounding box center [675, 158] width 19 height 18
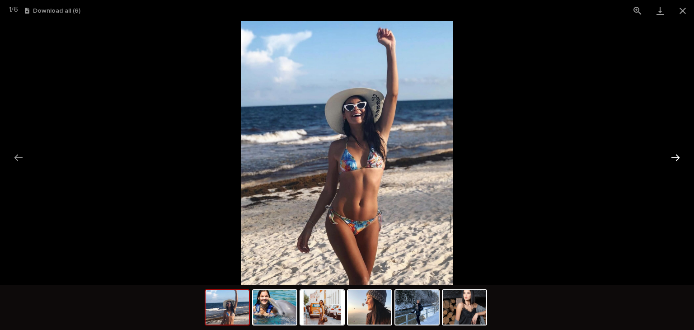
click at [672, 158] on button "Next slide" at bounding box center [675, 158] width 19 height 18
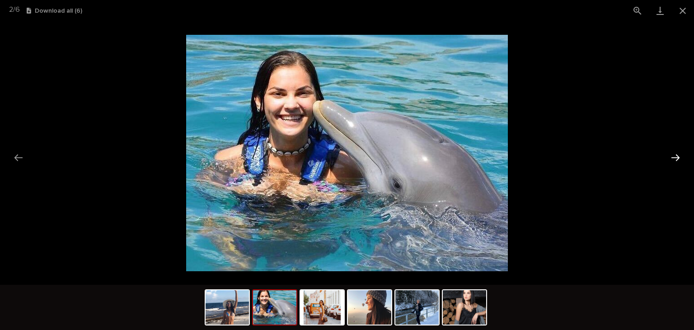
click at [672, 158] on button "Next slide" at bounding box center [675, 158] width 19 height 18
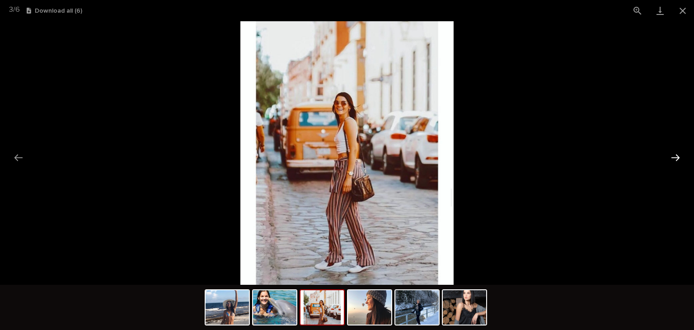
click at [672, 158] on button "Next slide" at bounding box center [675, 158] width 19 height 18
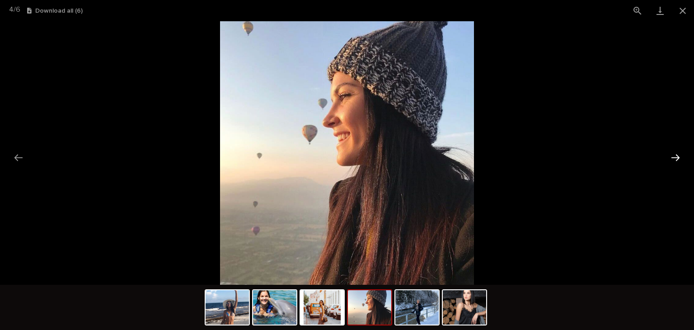
click at [672, 158] on button "Next slide" at bounding box center [675, 158] width 19 height 18
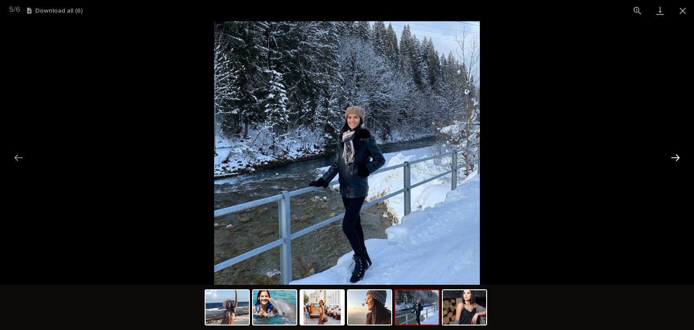
click at [672, 158] on button "Next slide" at bounding box center [675, 158] width 19 height 18
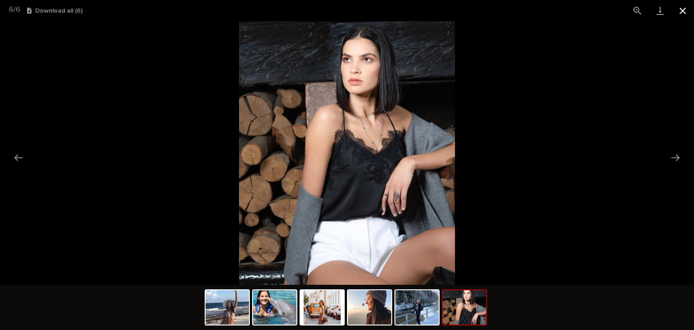
click at [681, 12] on button "Close gallery" at bounding box center [682, 10] width 23 height 21
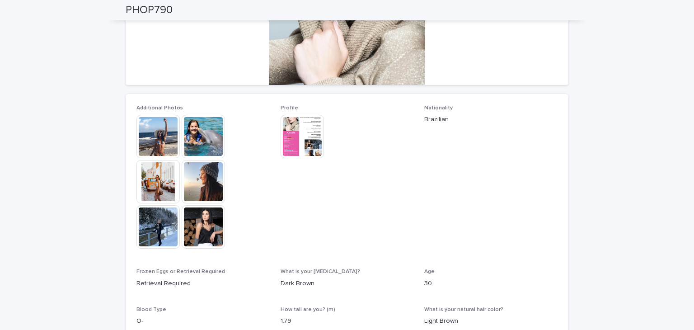
click at [149, 182] on img at bounding box center [157, 181] width 43 height 43
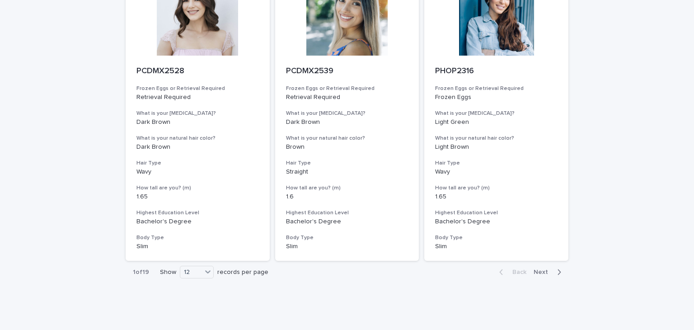
scroll to position [1020, 0]
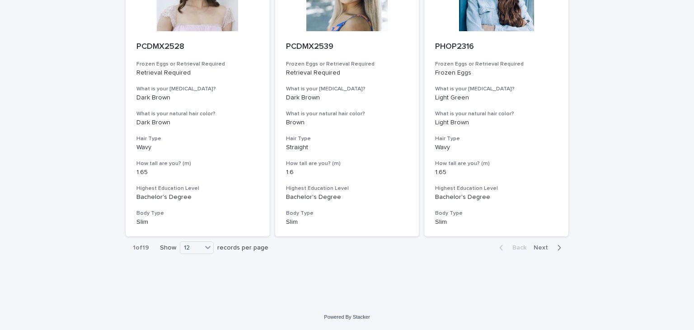
click at [542, 247] on span "Next" at bounding box center [543, 247] width 20 height 6
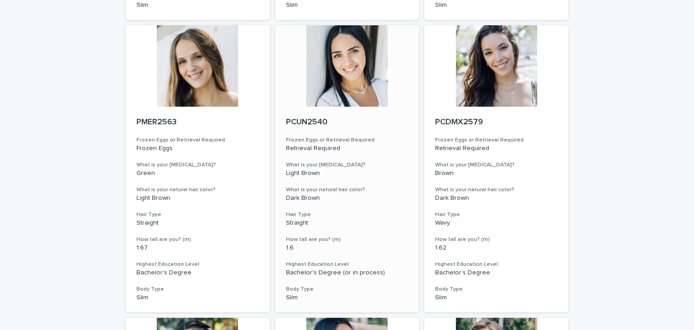
scroll to position [704, 0]
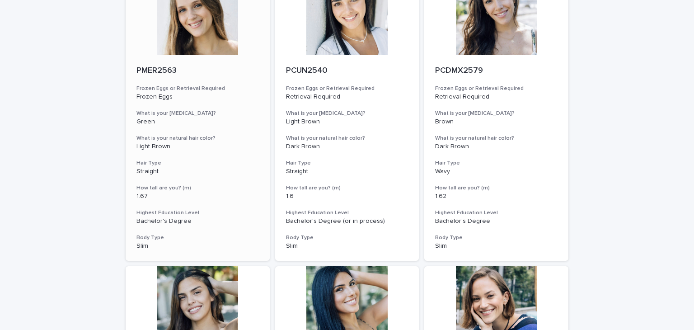
click at [159, 66] on p "PMER2563" at bounding box center [197, 71] width 122 height 10
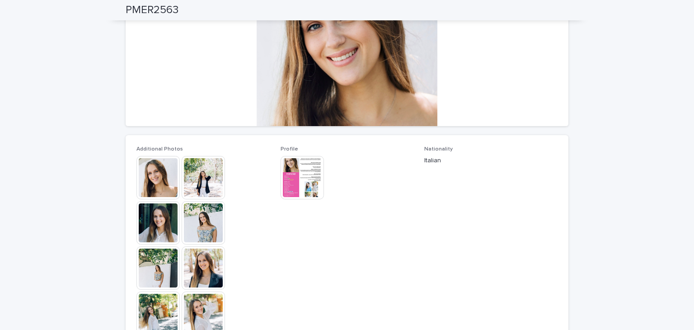
scroll to position [135, 0]
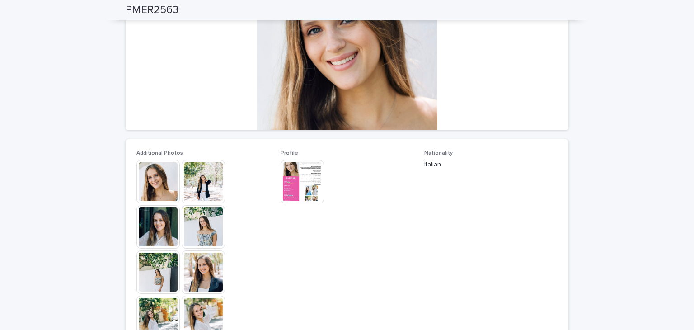
click at [300, 167] on img at bounding box center [301, 181] width 43 height 43
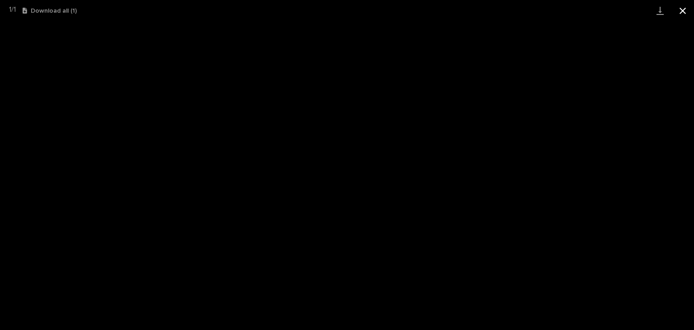
click at [686, 9] on button "Close gallery" at bounding box center [682, 10] width 23 height 21
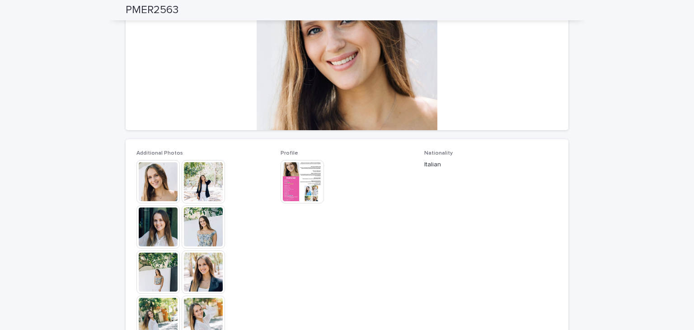
click at [155, 178] on img at bounding box center [157, 181] width 43 height 43
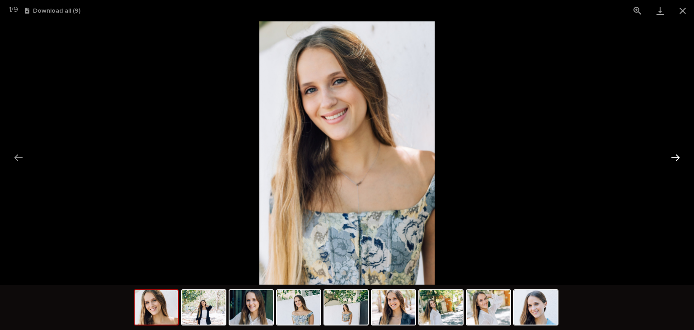
click at [674, 153] on button "Next slide" at bounding box center [675, 158] width 19 height 18
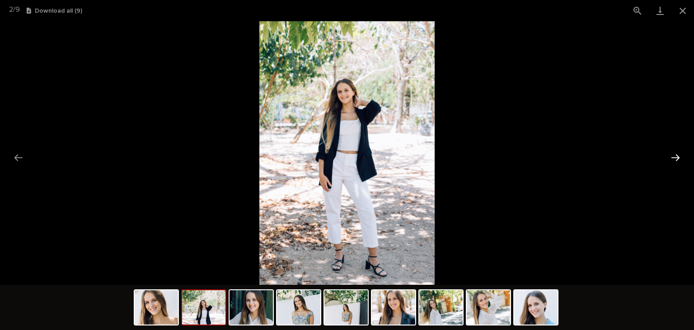
click at [674, 153] on button "Next slide" at bounding box center [675, 158] width 19 height 18
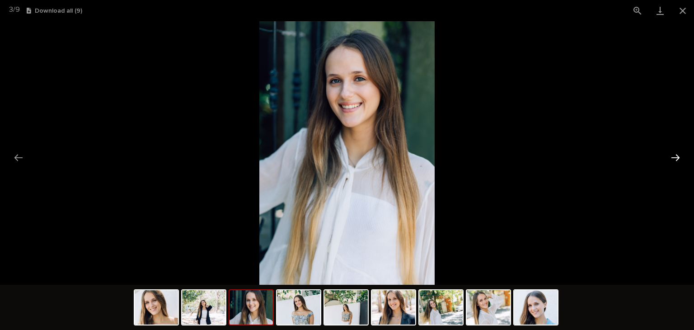
click at [674, 153] on button "Next slide" at bounding box center [675, 158] width 19 height 18
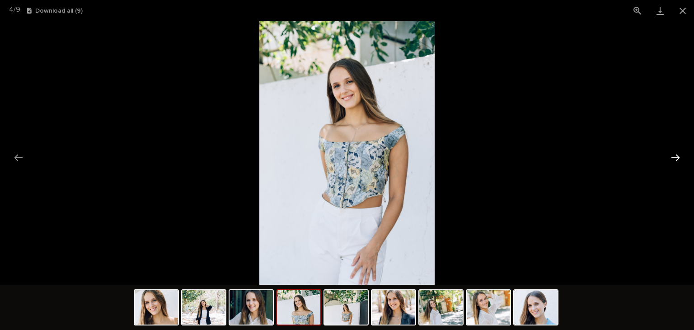
click at [674, 153] on button "Next slide" at bounding box center [675, 158] width 19 height 18
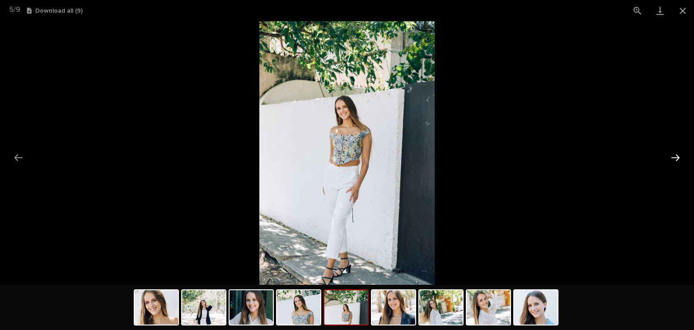
click at [674, 153] on button "Next slide" at bounding box center [675, 158] width 19 height 18
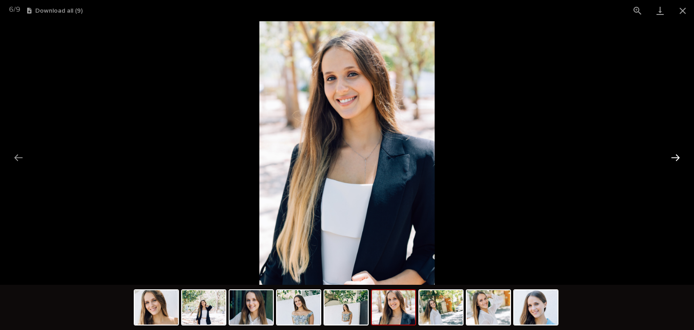
click at [674, 153] on button "Next slide" at bounding box center [675, 158] width 19 height 18
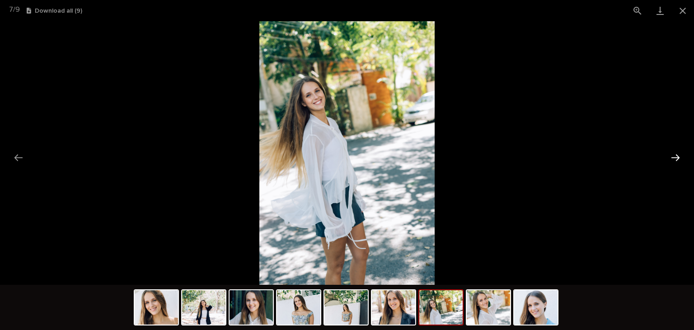
click at [674, 153] on button "Next slide" at bounding box center [675, 158] width 19 height 18
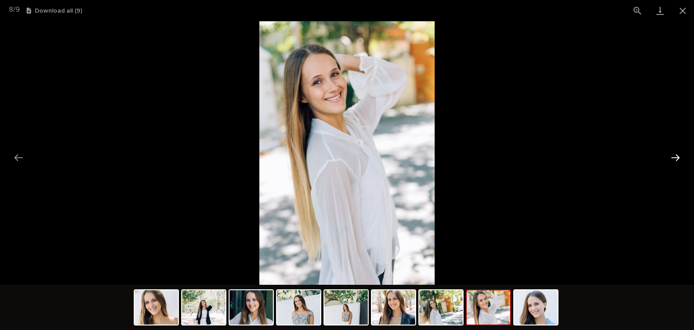
click at [674, 153] on button "Next slide" at bounding box center [675, 158] width 19 height 18
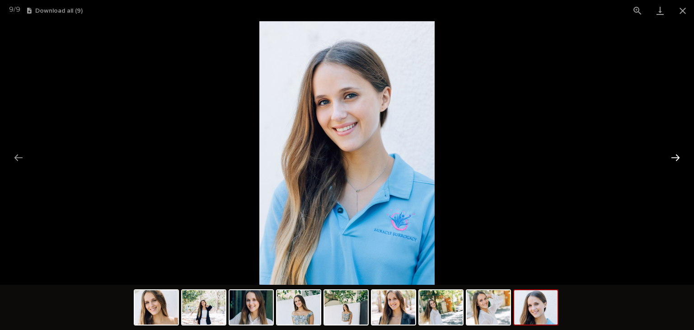
click at [674, 153] on button "Next slide" at bounding box center [675, 158] width 19 height 18
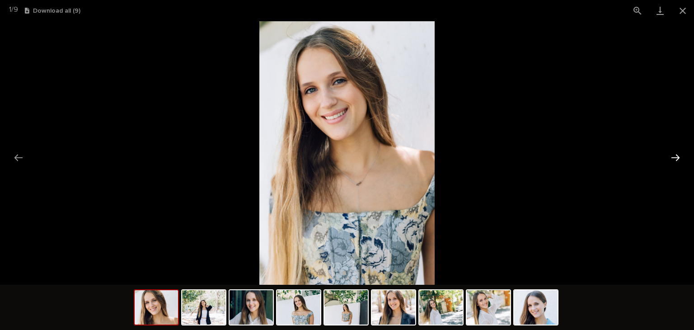
click at [674, 153] on button "Next slide" at bounding box center [675, 158] width 19 height 18
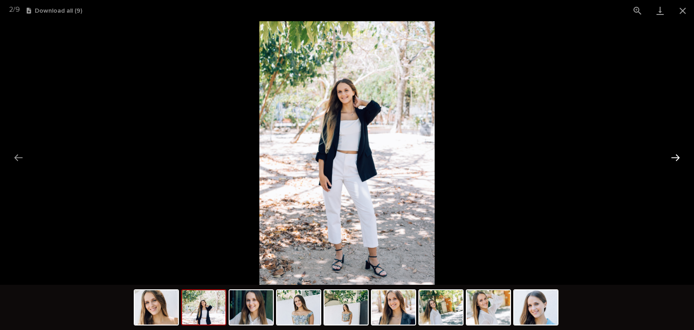
click at [674, 153] on button "Next slide" at bounding box center [675, 158] width 19 height 18
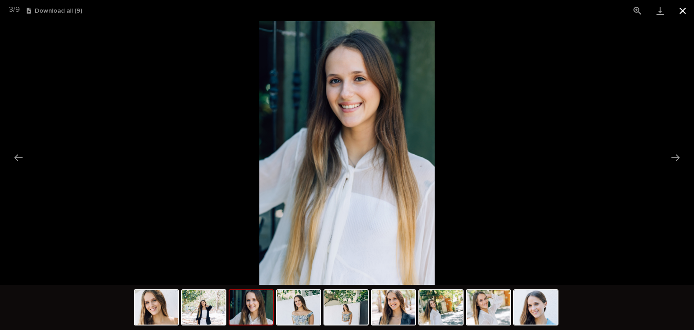
click at [680, 10] on button "Close gallery" at bounding box center [682, 10] width 23 height 21
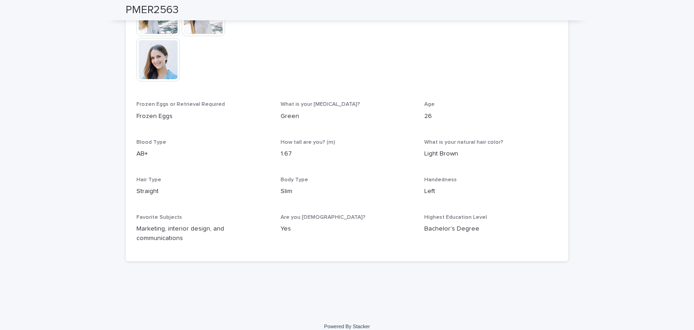
scroll to position [212, 0]
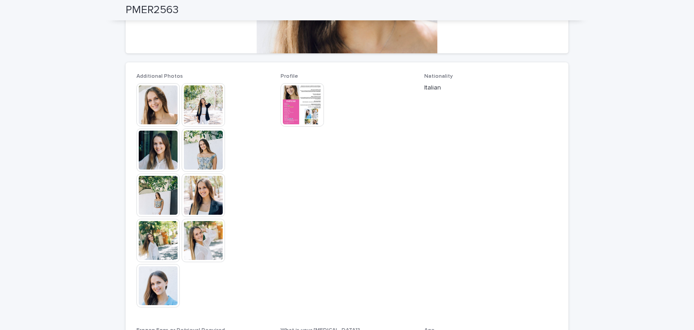
click at [291, 105] on img at bounding box center [301, 104] width 43 height 43
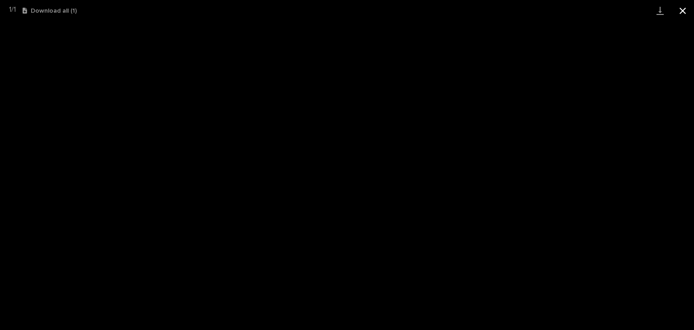
click at [681, 9] on button "Close gallery" at bounding box center [682, 10] width 23 height 21
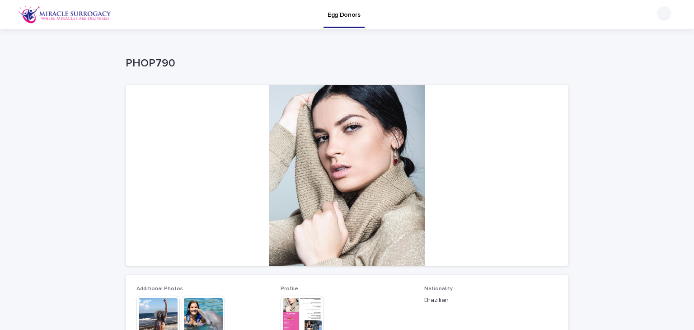
click at [346, 16] on p "Egg Donors" at bounding box center [343, 9] width 33 height 19
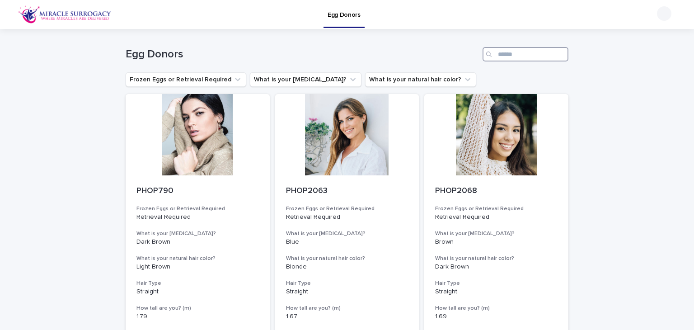
click at [505, 53] on input "Search" at bounding box center [525, 54] width 86 height 14
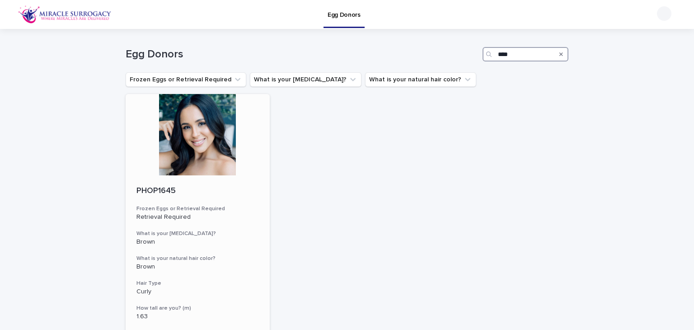
type input "****"
click at [163, 184] on div "PHOP1645" at bounding box center [197, 190] width 122 height 12
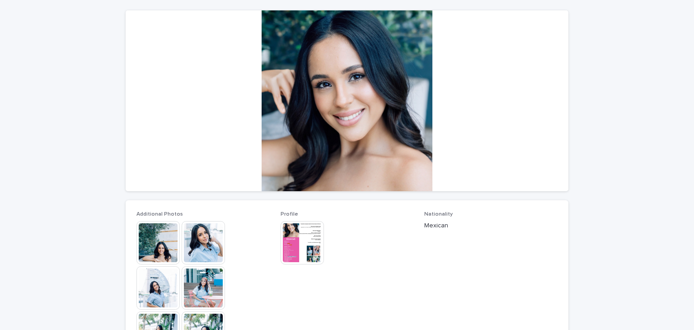
scroll to position [90, 0]
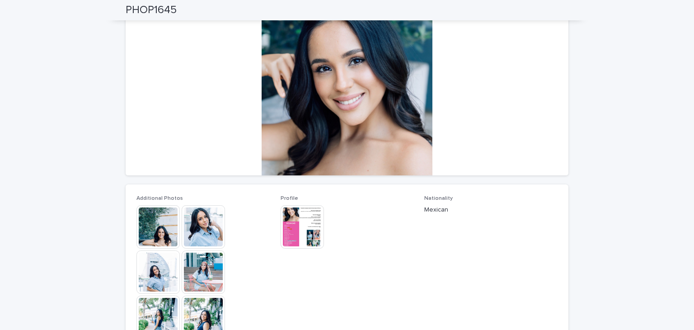
click at [156, 221] on img at bounding box center [157, 226] width 43 height 43
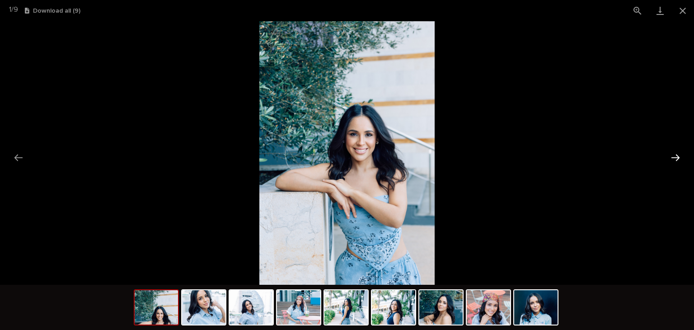
click at [668, 153] on button "Next slide" at bounding box center [675, 158] width 19 height 18
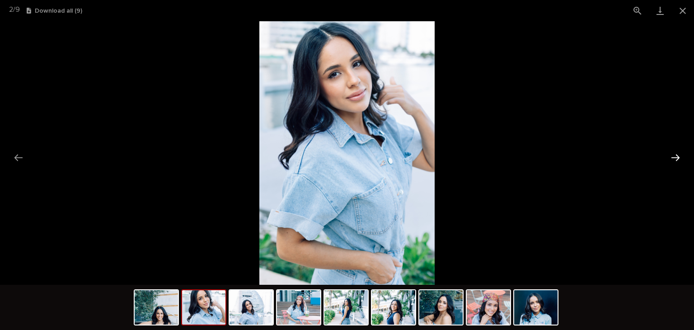
click at [668, 153] on button "Next slide" at bounding box center [675, 158] width 19 height 18
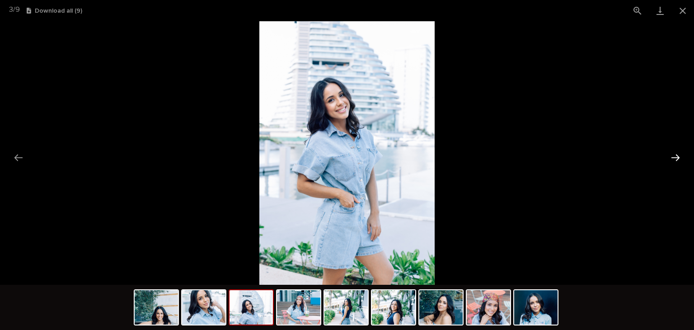
click at [668, 153] on button "Next slide" at bounding box center [675, 158] width 19 height 18
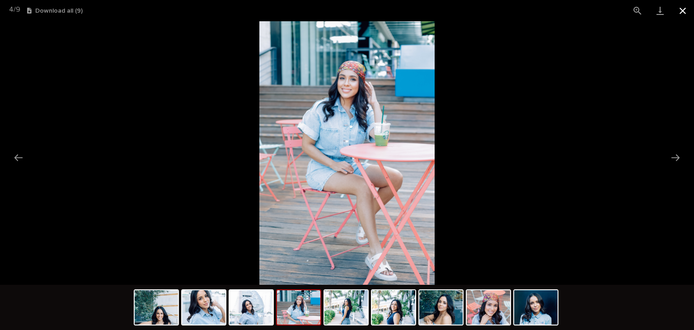
click at [679, 11] on button "Close gallery" at bounding box center [682, 10] width 23 height 21
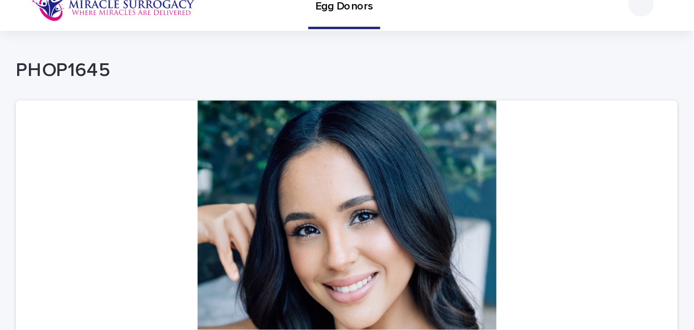
scroll to position [0, 0]
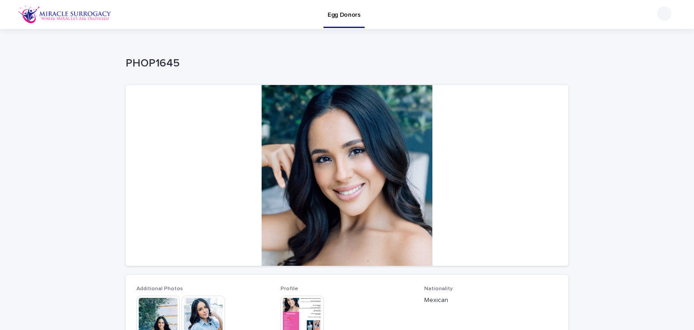
drag, startPoint x: 654, startPoint y: 2, endPoint x: 493, endPoint y: 184, distance: 242.8
click at [493, 184] on div at bounding box center [347, 175] width 442 height 181
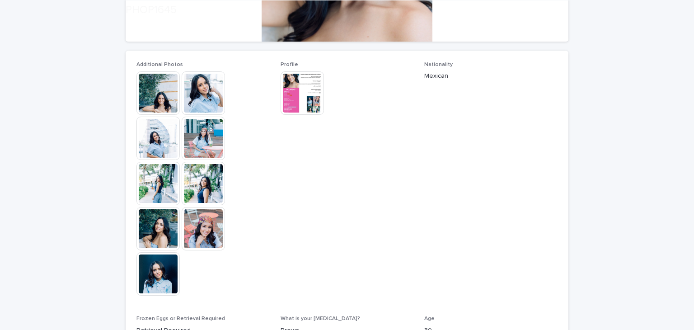
scroll to position [226, 0]
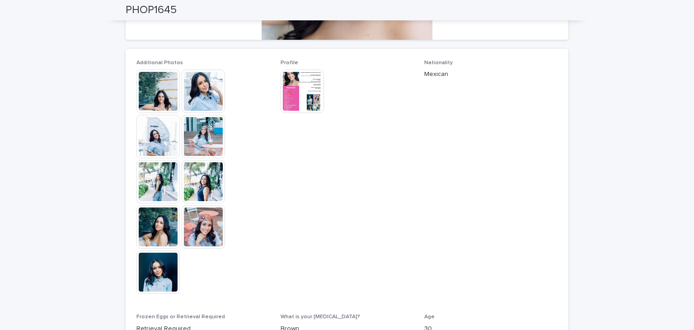
click at [196, 124] on img at bounding box center [203, 136] width 43 height 43
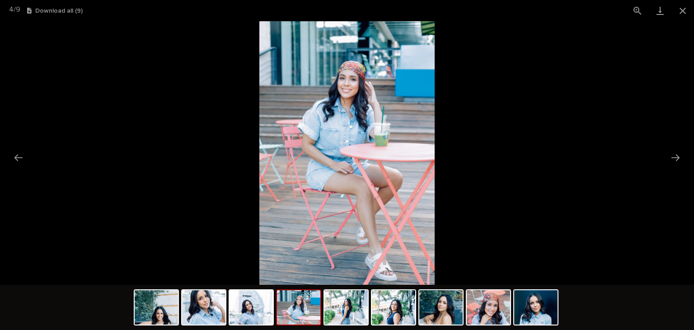
scroll to position [0, 0]
click at [674, 154] on button "Next slide" at bounding box center [675, 158] width 19 height 18
